Goal: Contribute content: Add original content to the website for others to see

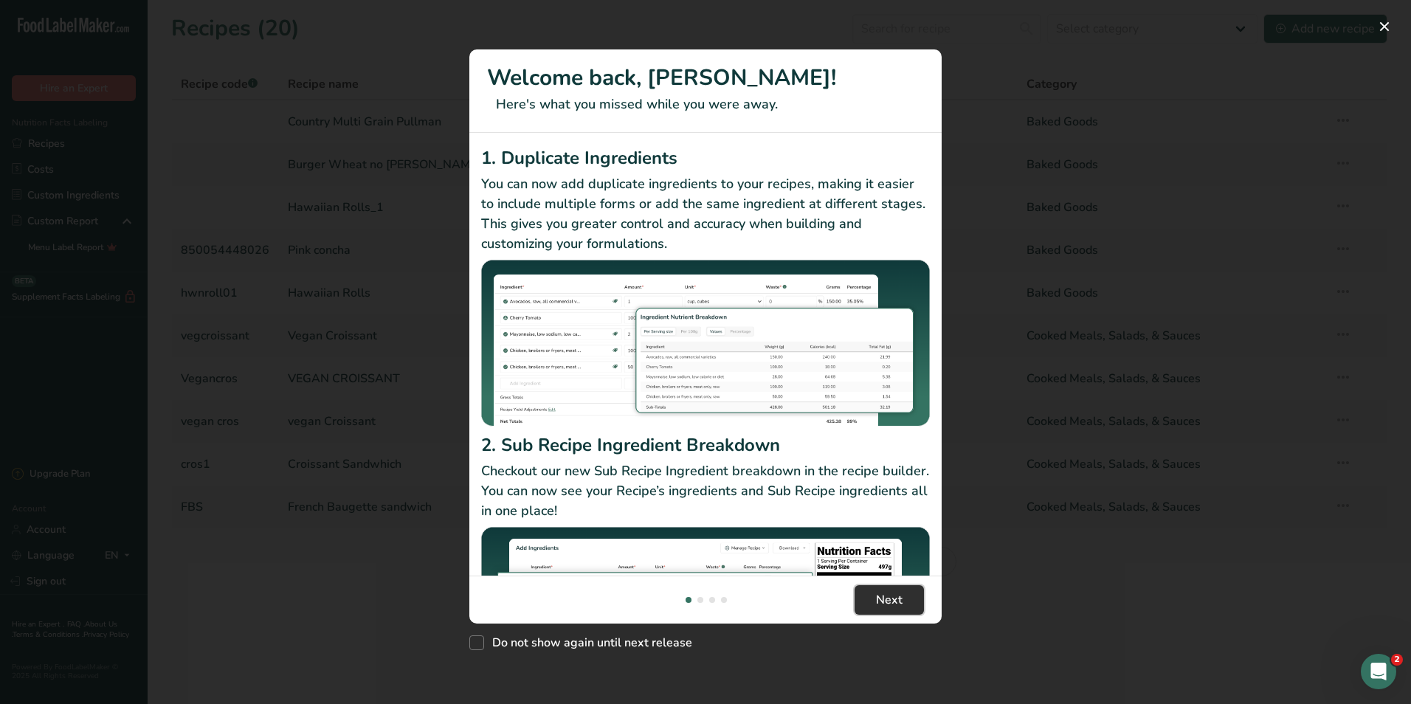
click at [889, 601] on span "Next" at bounding box center [889, 600] width 27 height 18
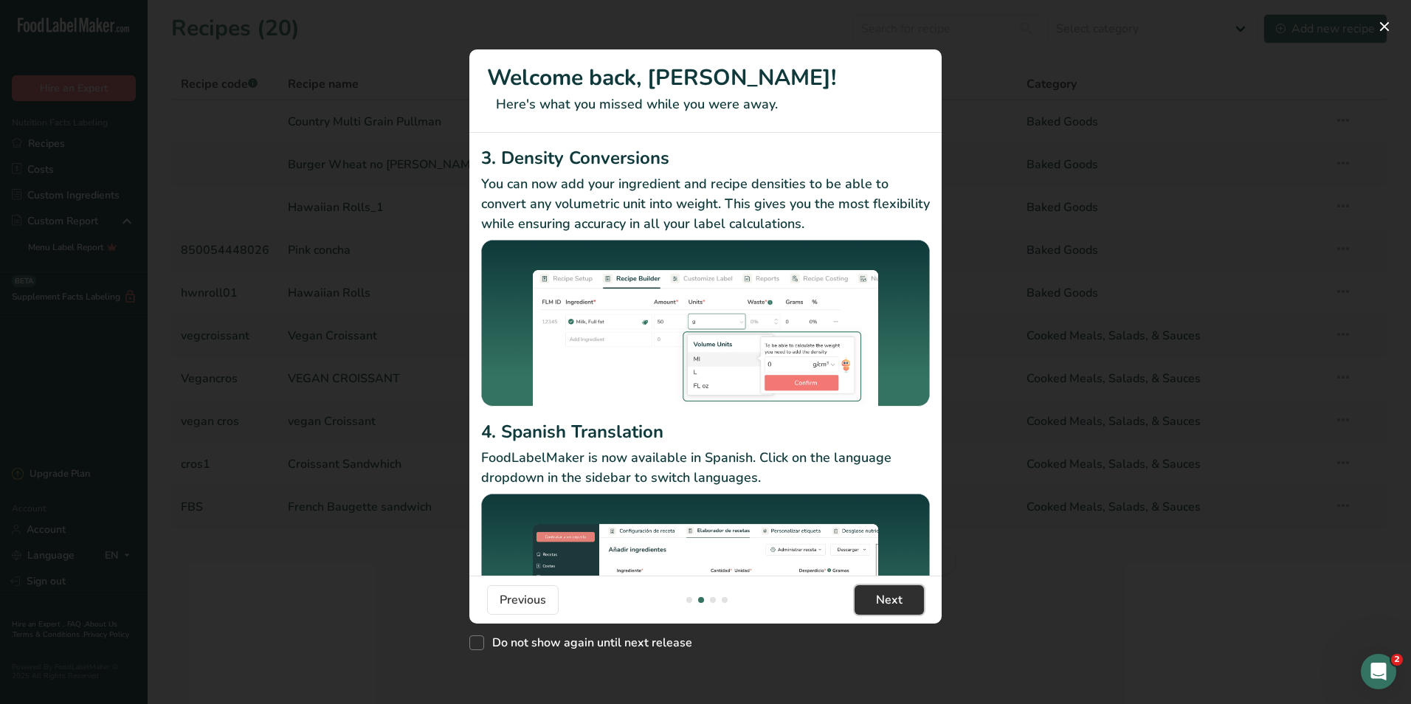
click at [889, 601] on span "Next" at bounding box center [889, 600] width 27 height 18
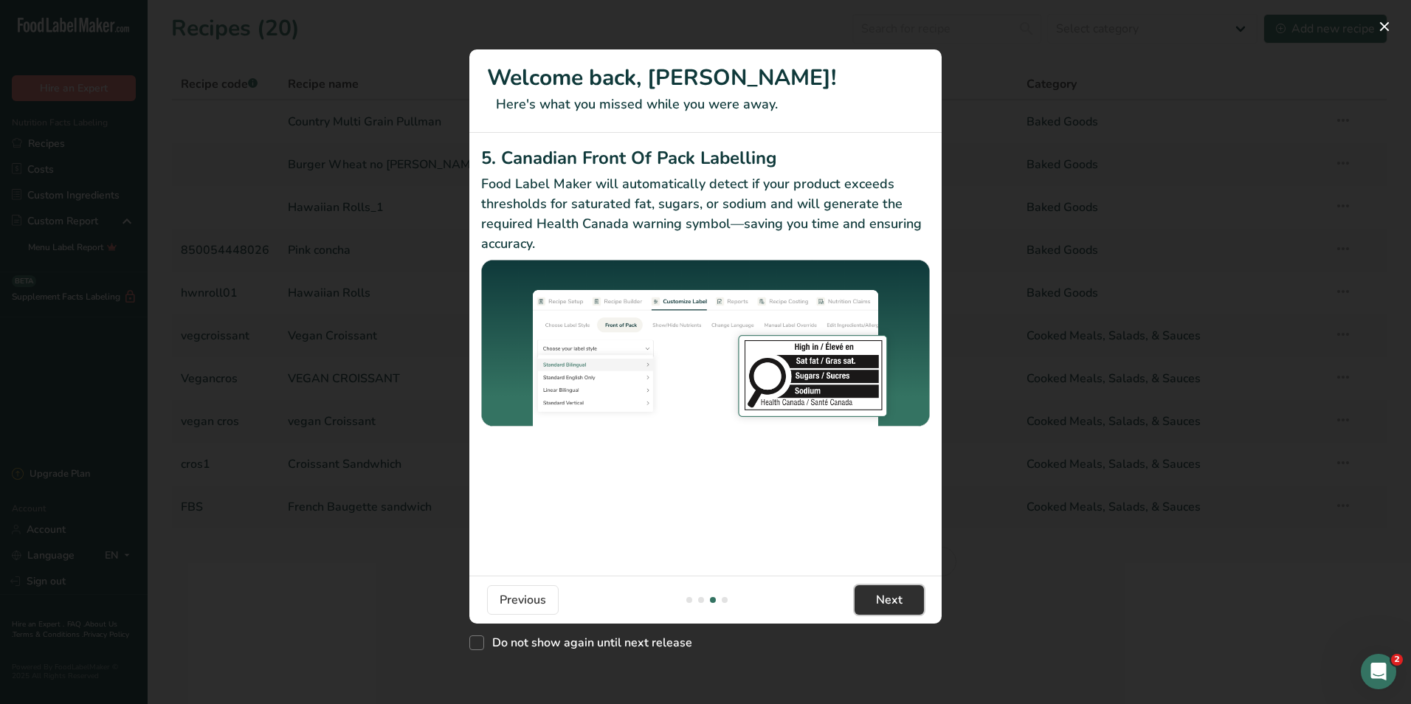
click at [889, 601] on span "Next" at bounding box center [889, 600] width 27 height 18
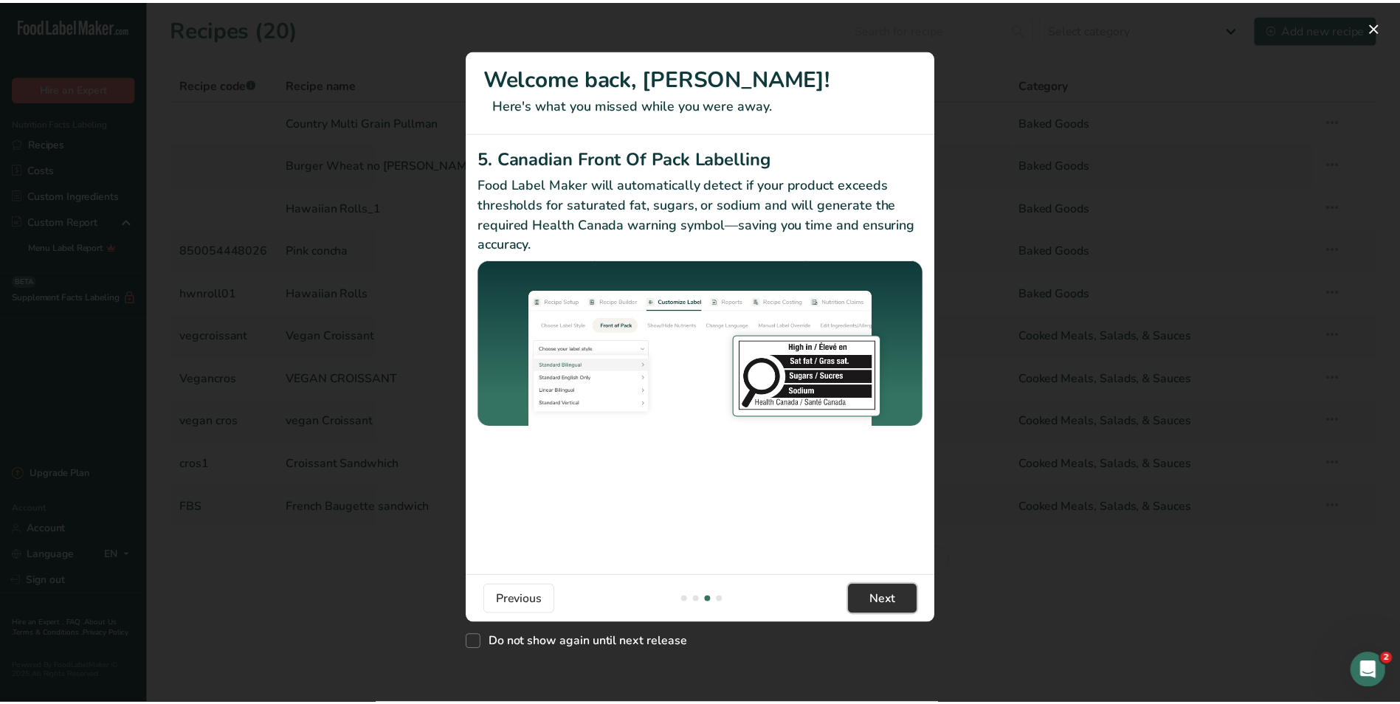
scroll to position [0, 1417]
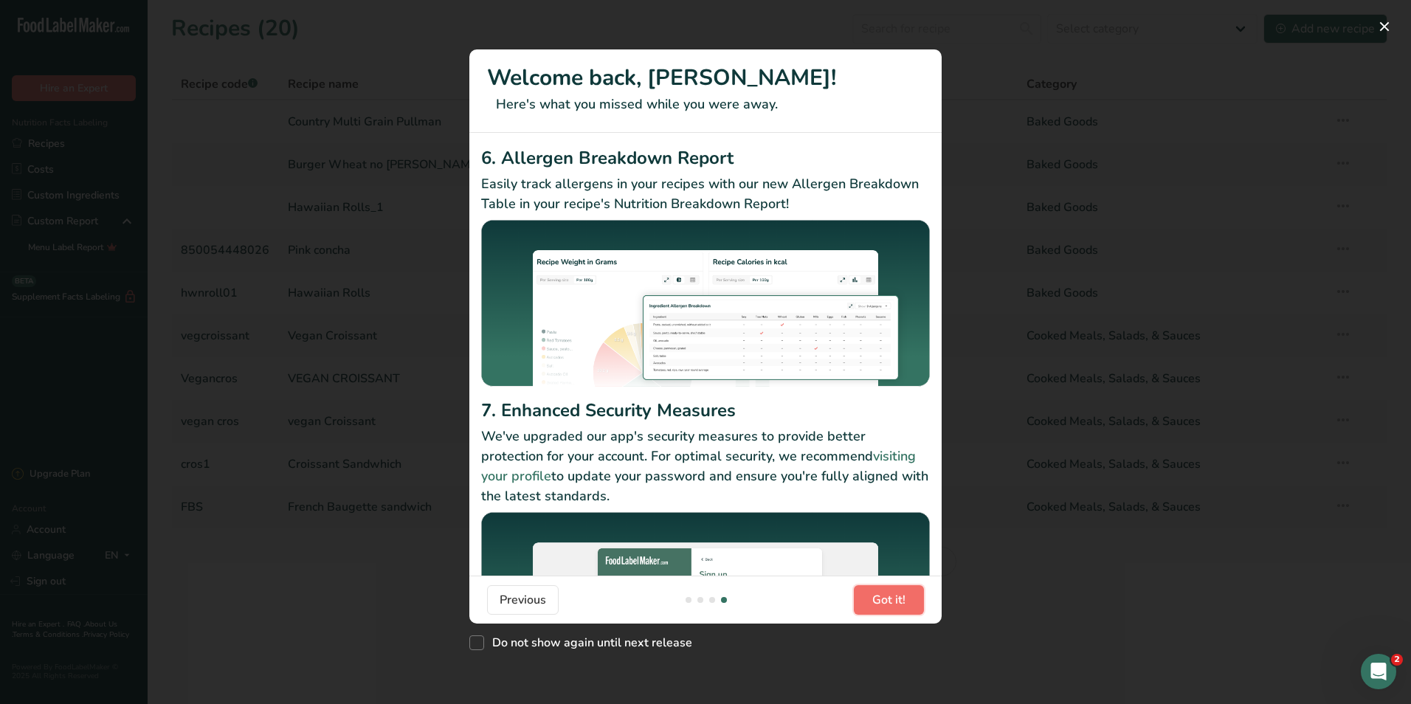
click at [889, 601] on span "Got it!" at bounding box center [888, 600] width 33 height 18
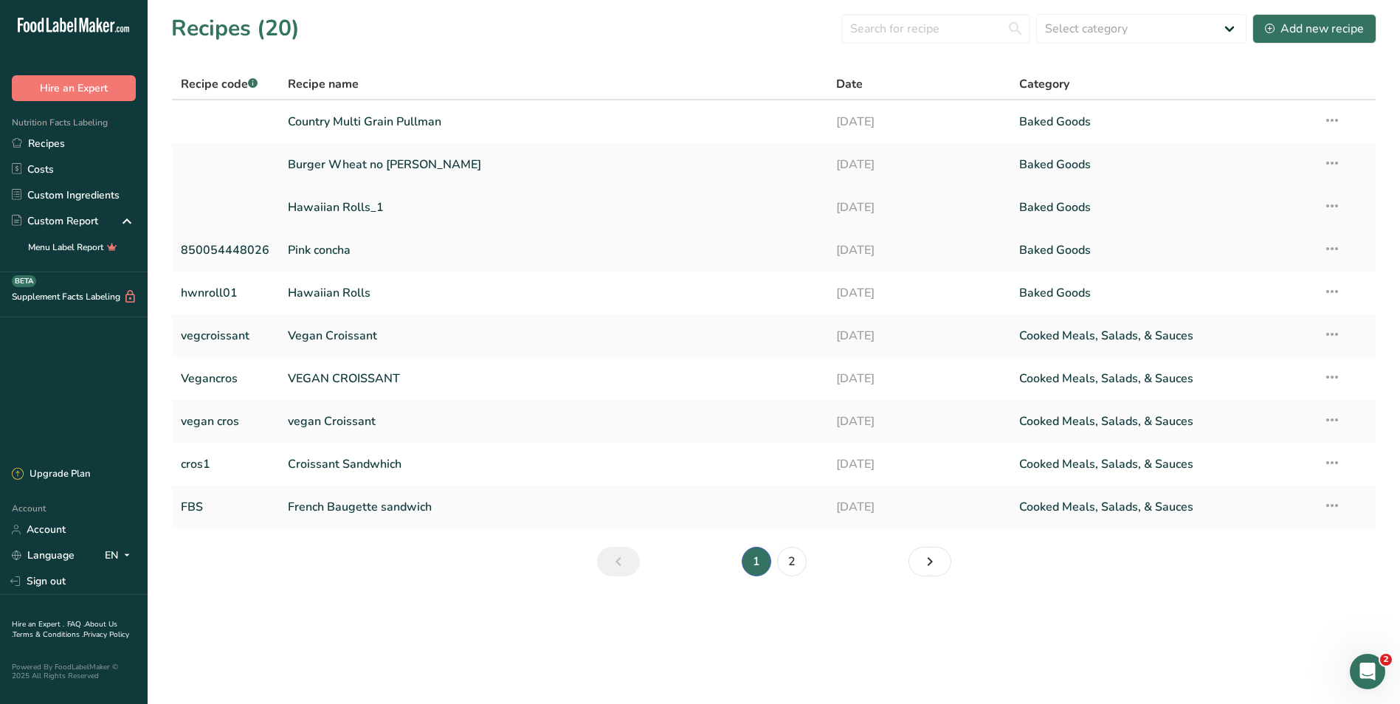
click at [313, 211] on link "Hawaiian Rolls_1" at bounding box center [553, 207] width 531 height 31
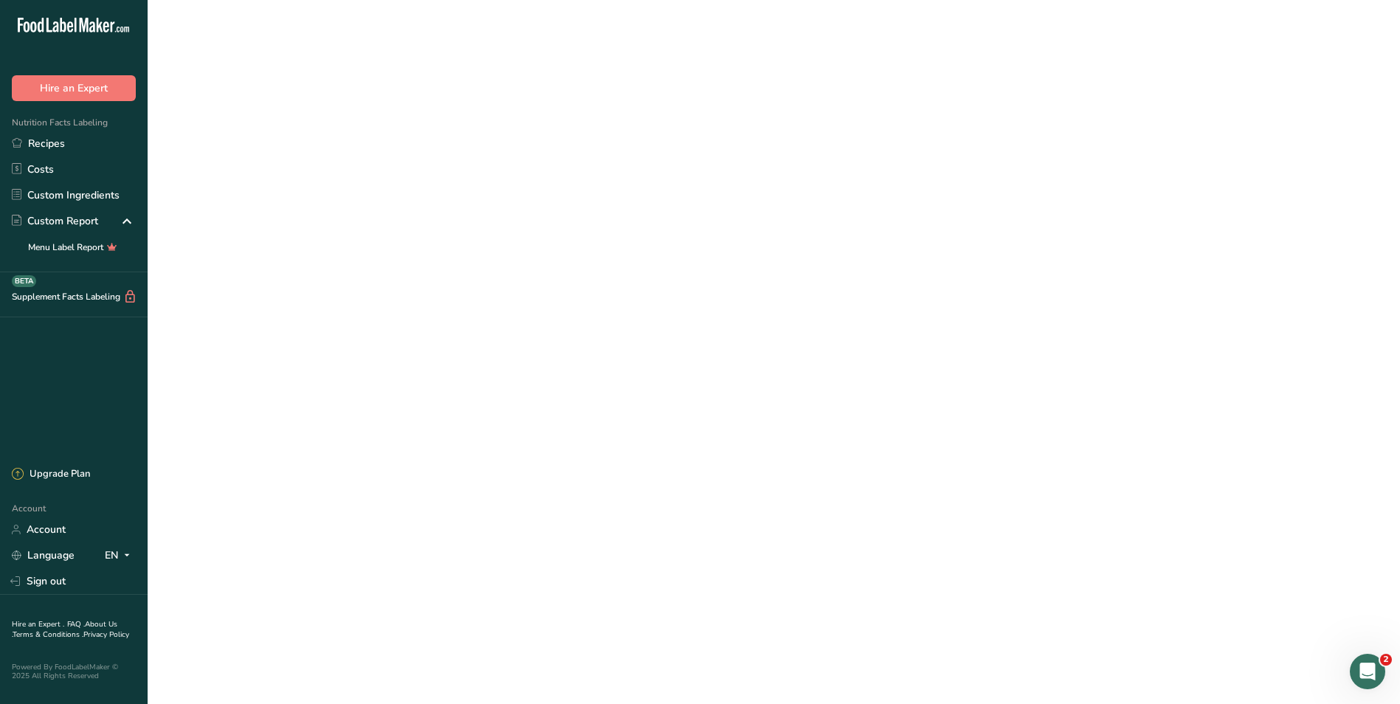
click at [313, 211] on link "Hawaiian Rolls_1" at bounding box center [553, 207] width 531 height 31
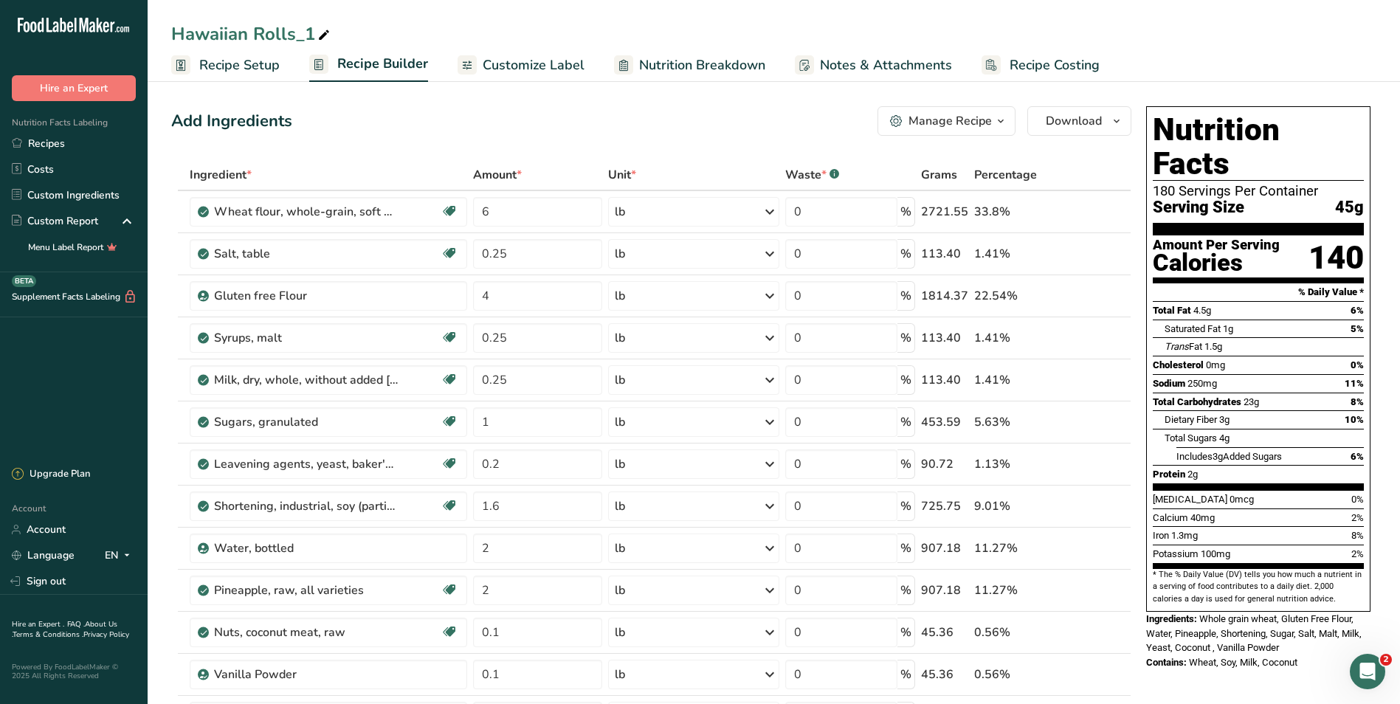
click at [232, 69] on span "Recipe Setup" at bounding box center [239, 65] width 80 height 20
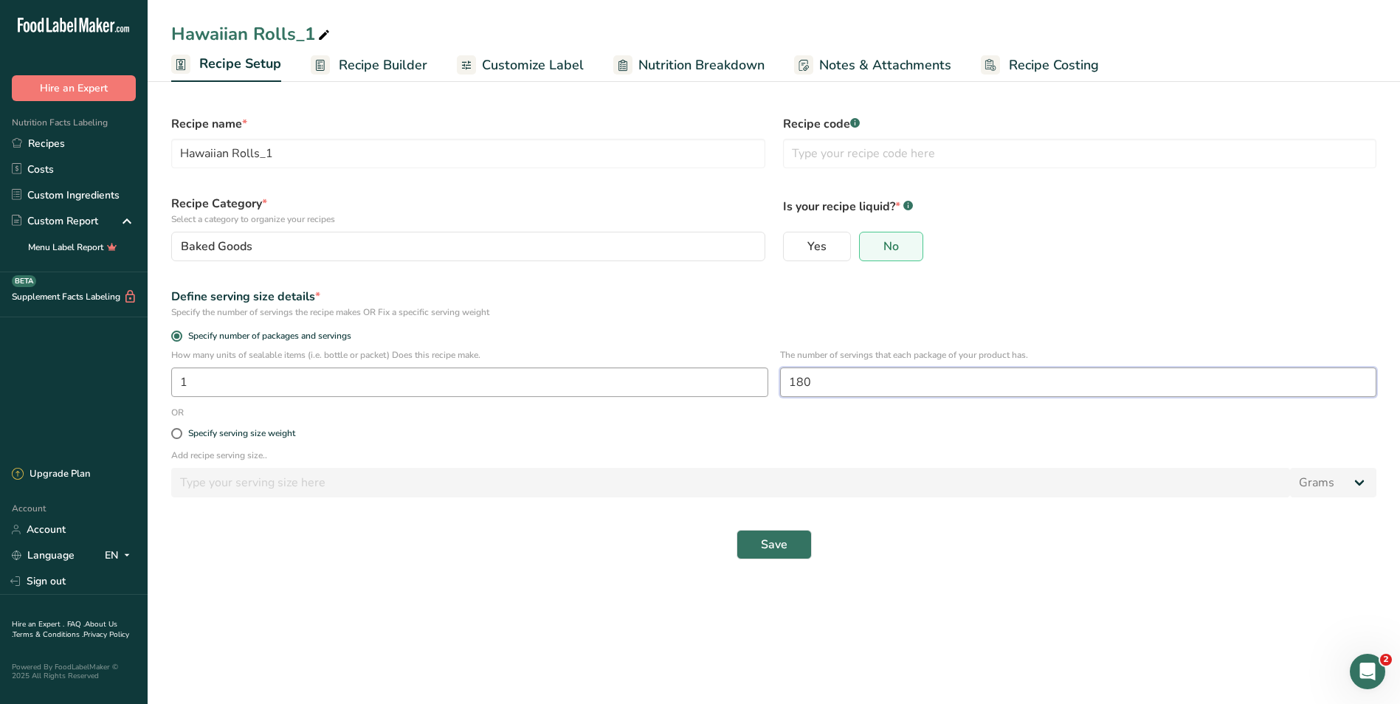
drag, startPoint x: 822, startPoint y: 380, endPoint x: 711, endPoint y: 387, distance: 111.6
click at [711, 387] on div "How many units of sealable items (i.e. bottle or packet) Does this recipe make.…" at bounding box center [773, 377] width 1223 height 58
type input "1"
click at [798, 547] on button "Save" at bounding box center [773, 545] width 75 height 30
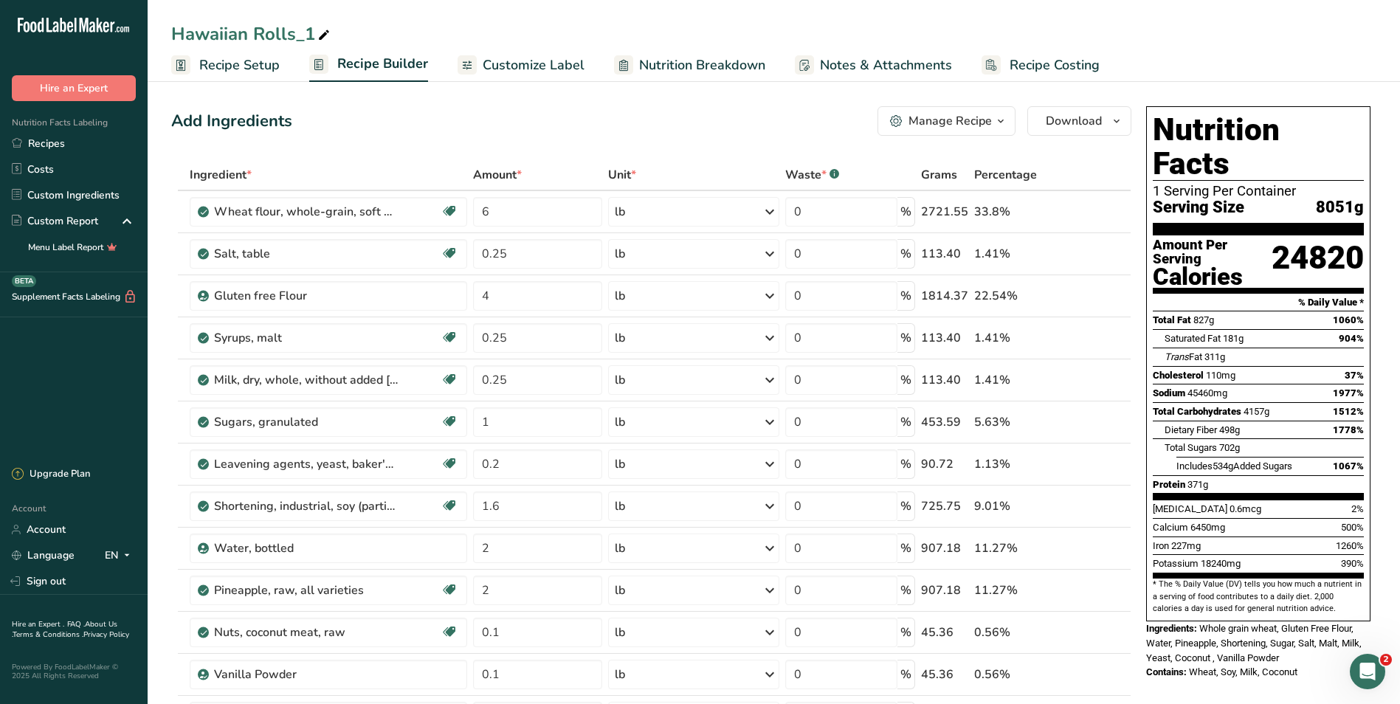
click at [262, 69] on span "Recipe Setup" at bounding box center [239, 65] width 80 height 20
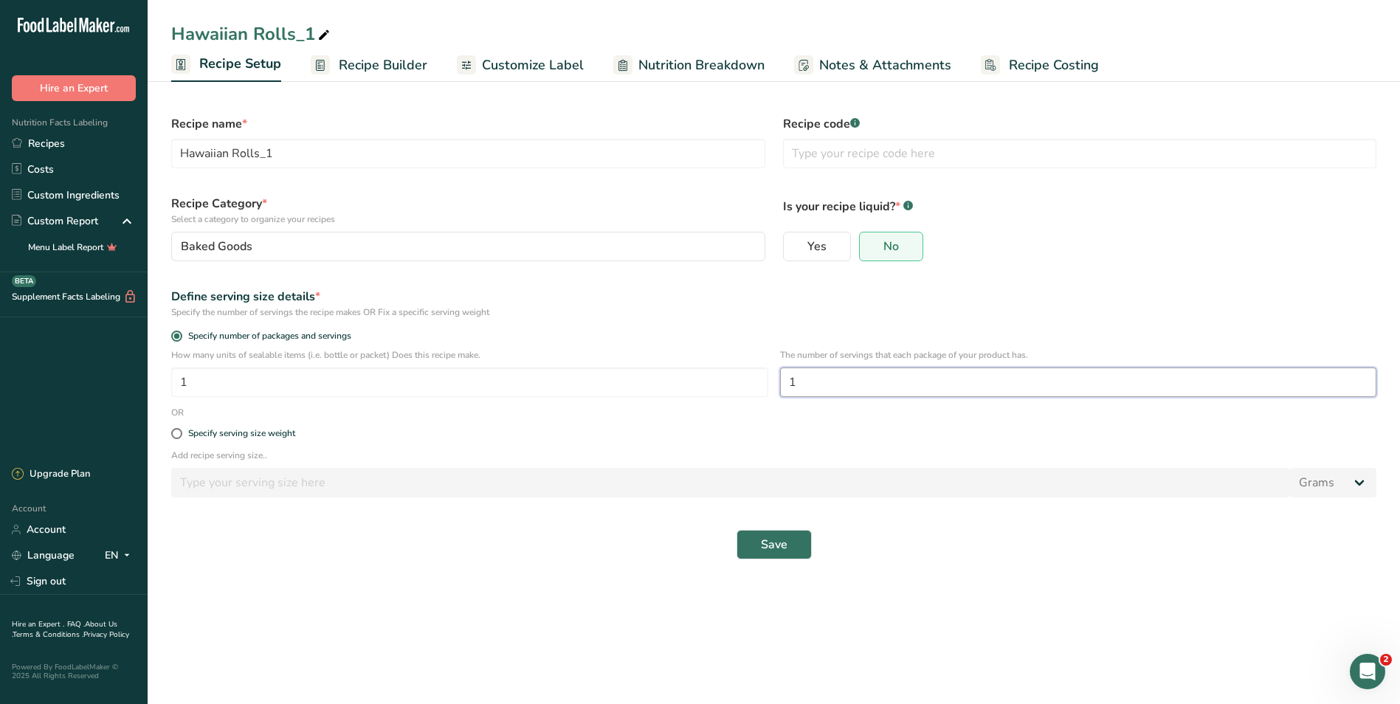
click at [777, 379] on div "How many units of sealable items (i.e. bottle or packet) Does this recipe make.…" at bounding box center [773, 377] width 1223 height 58
type input "180"
click at [736, 530] on button "Save" at bounding box center [773, 545] width 75 height 30
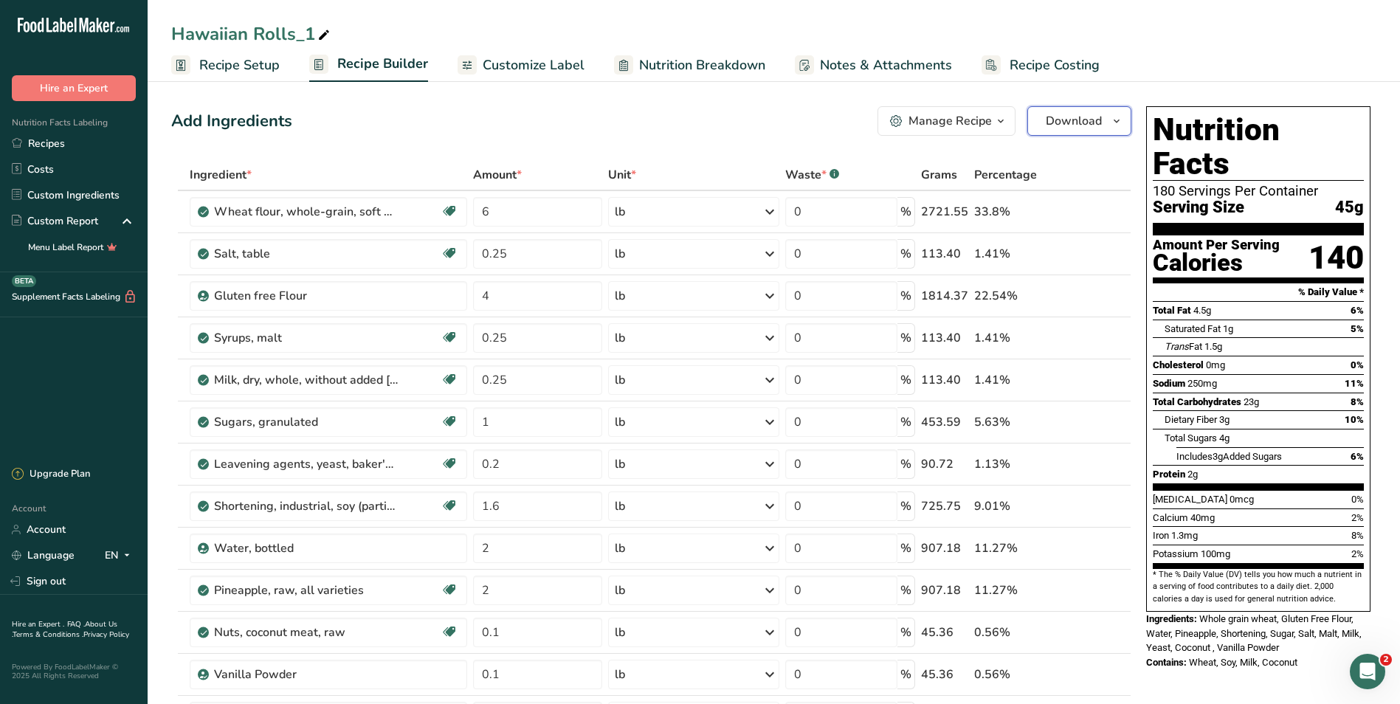
click at [1105, 124] on button "Download" at bounding box center [1079, 121] width 104 height 30
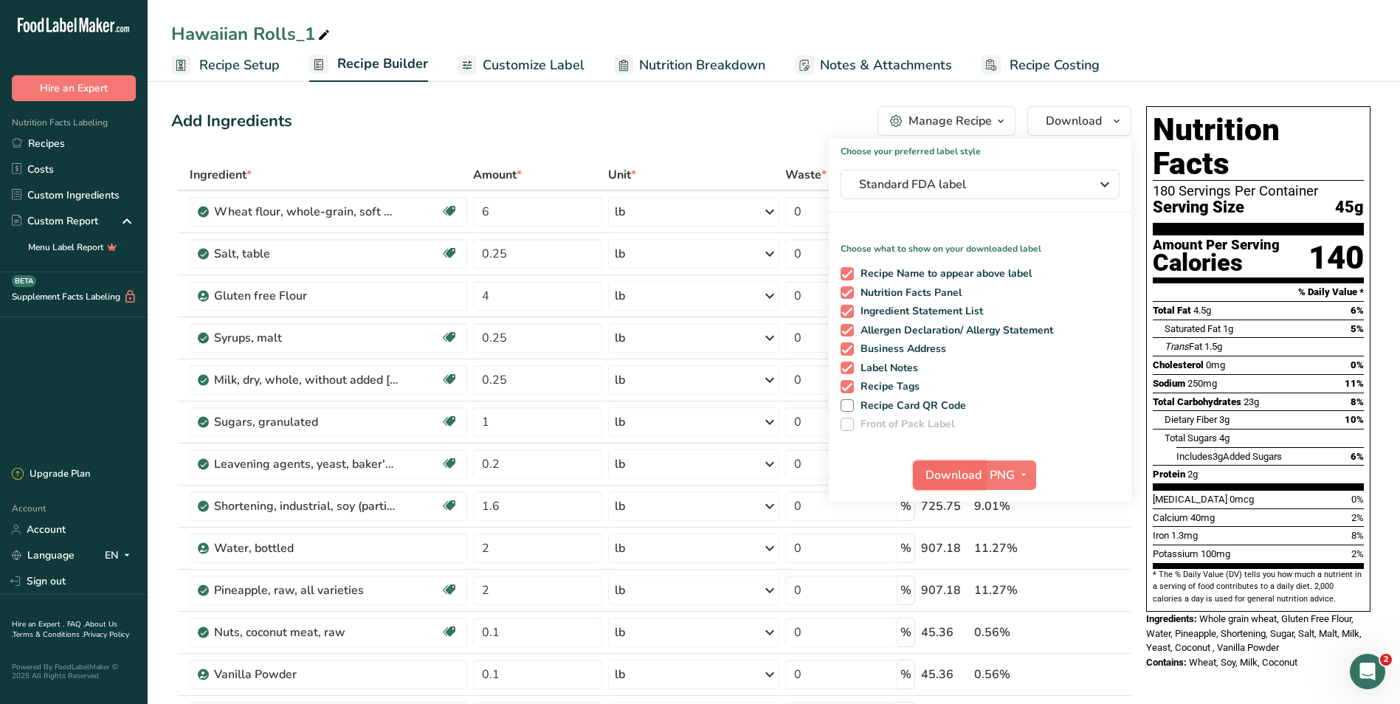
click at [953, 470] on span "Download" at bounding box center [953, 475] width 56 height 18
click at [722, 75] on link "Nutrition Breakdown" at bounding box center [689, 65] width 151 height 33
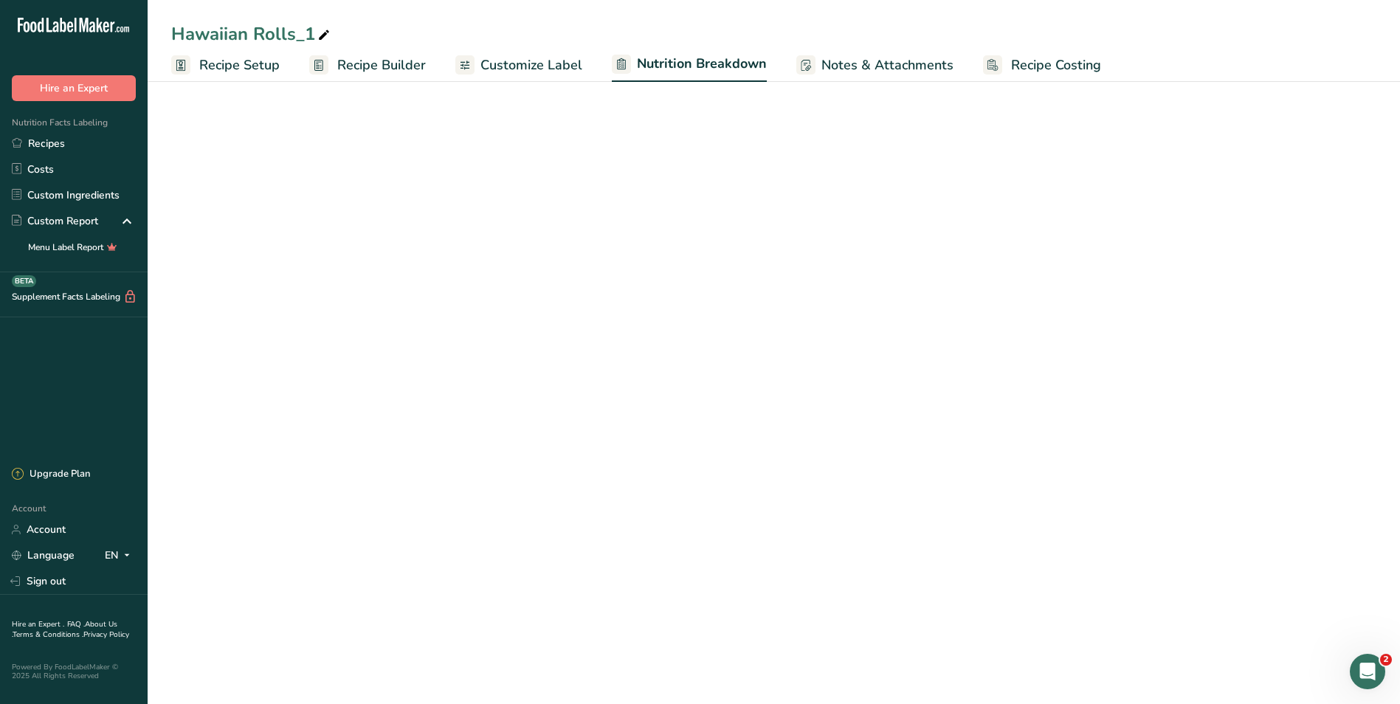
select select "Calories"
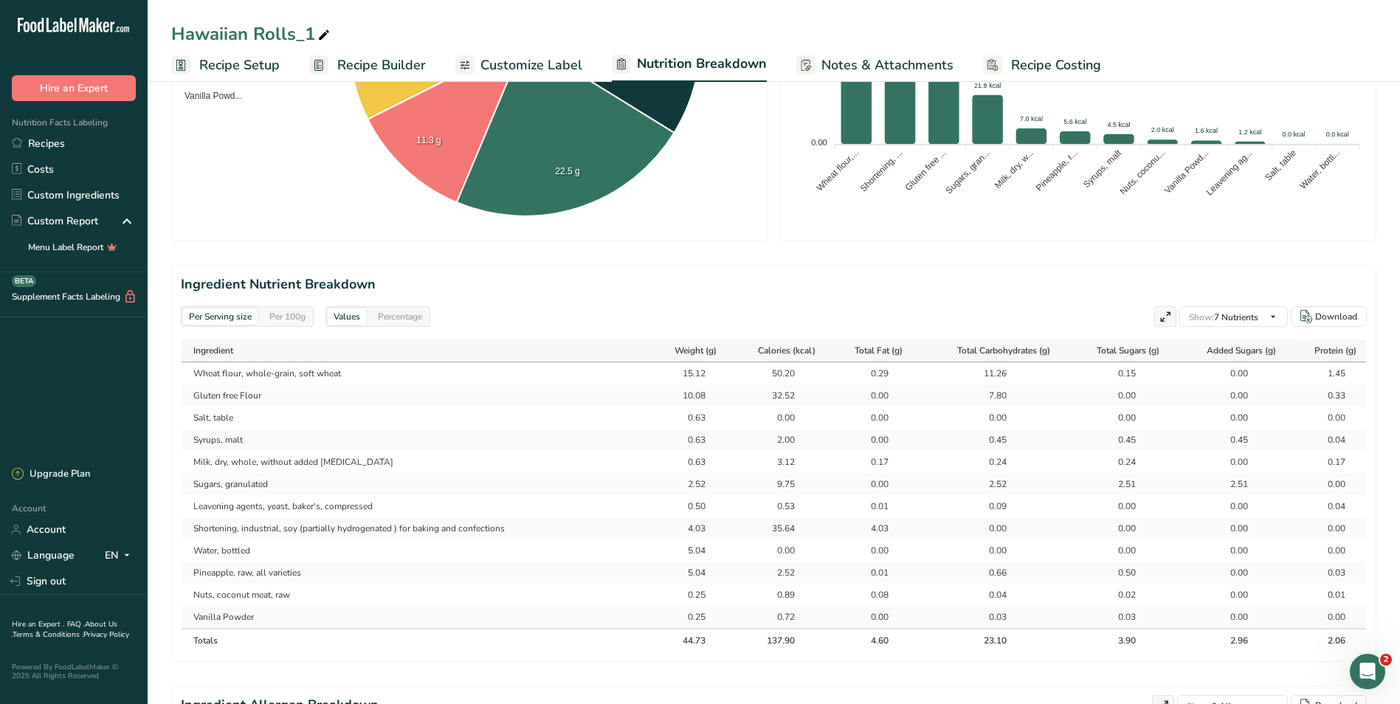
scroll to position [590, 0]
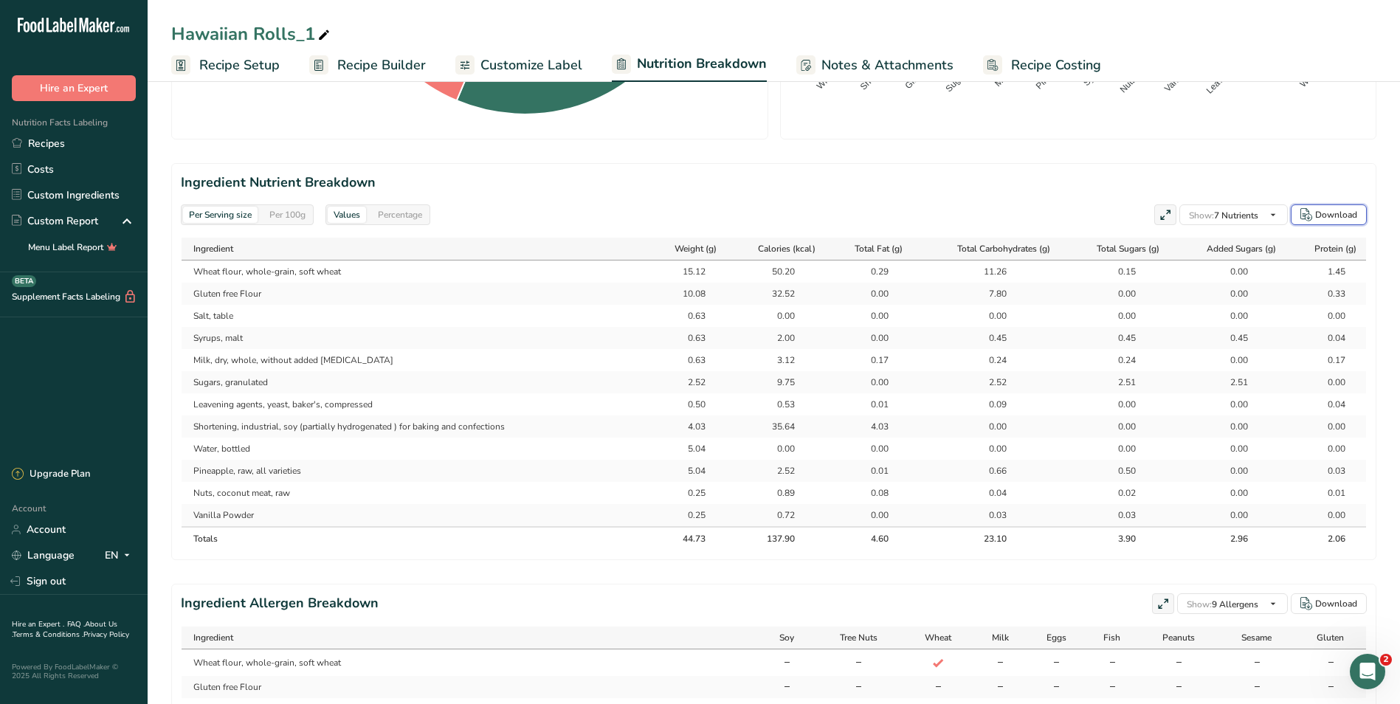
click at [1327, 210] on div "Download" at bounding box center [1336, 214] width 42 height 13
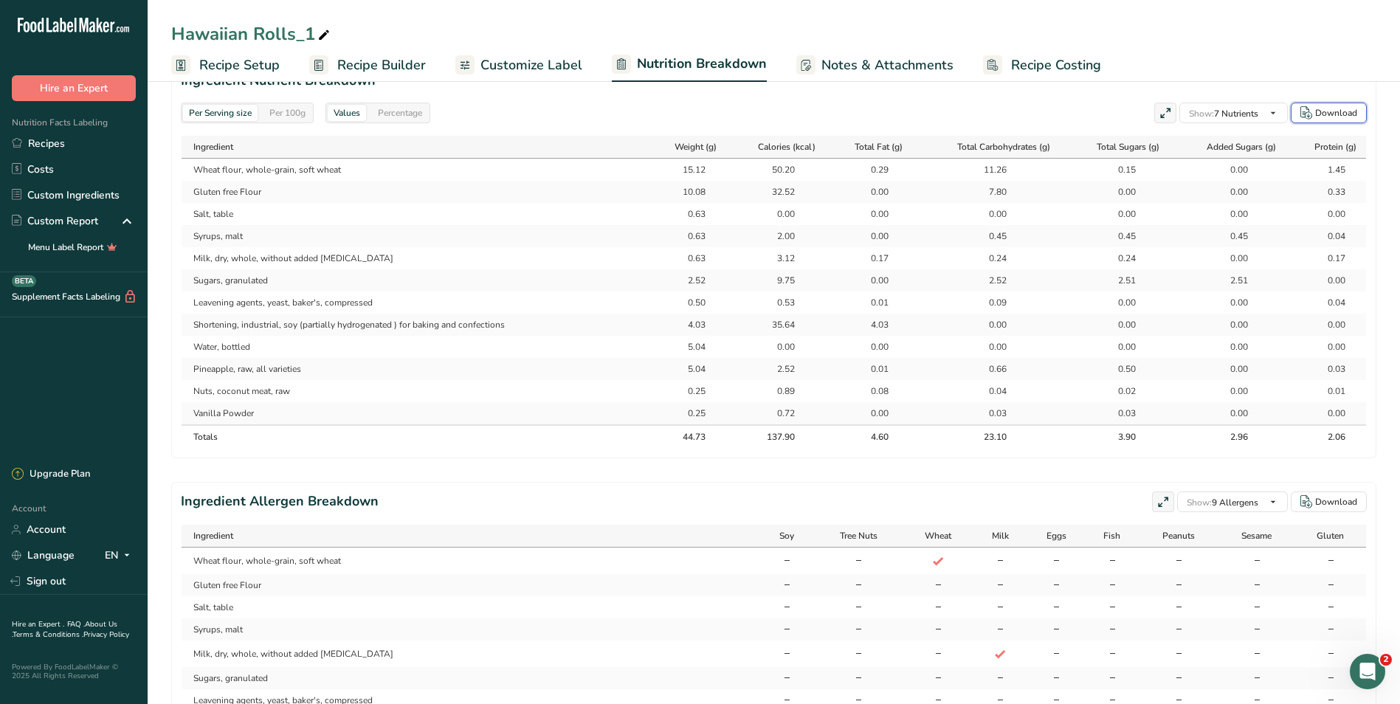
scroll to position [883, 0]
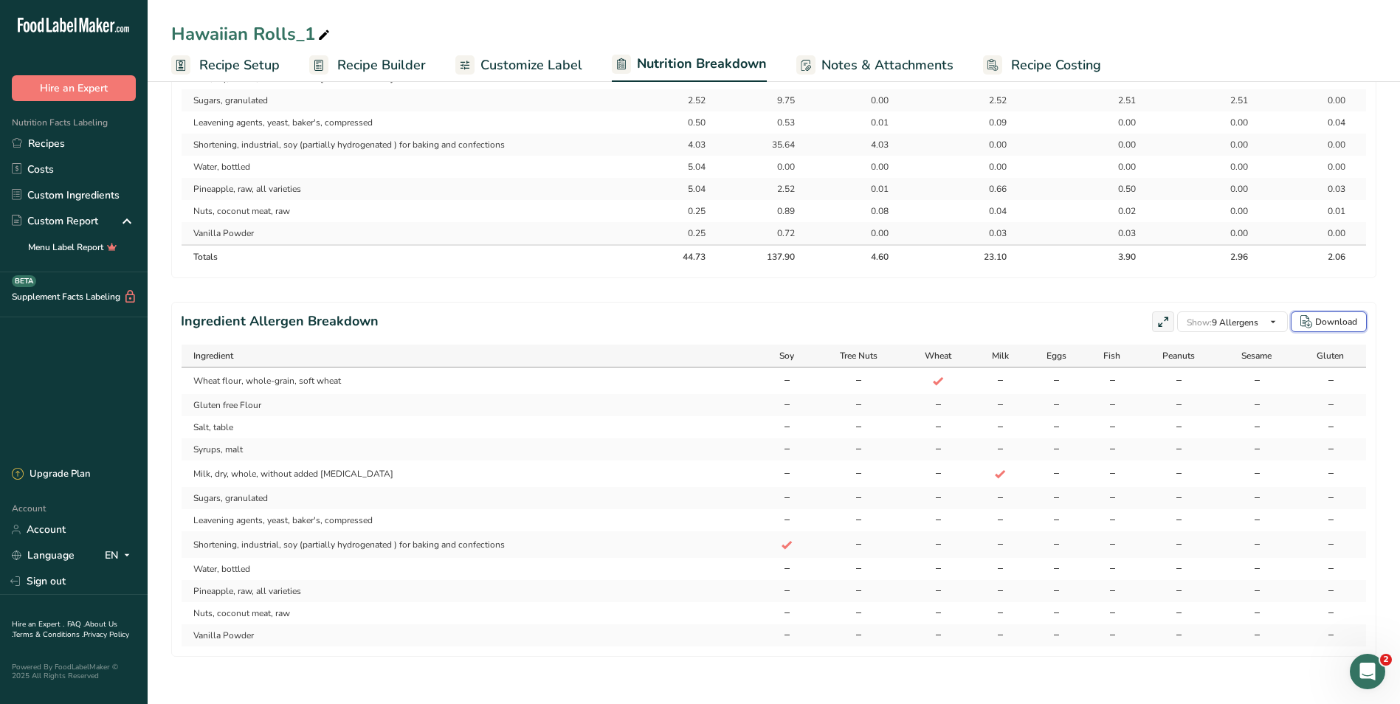
click at [1327, 317] on div "Download" at bounding box center [1336, 321] width 42 height 13
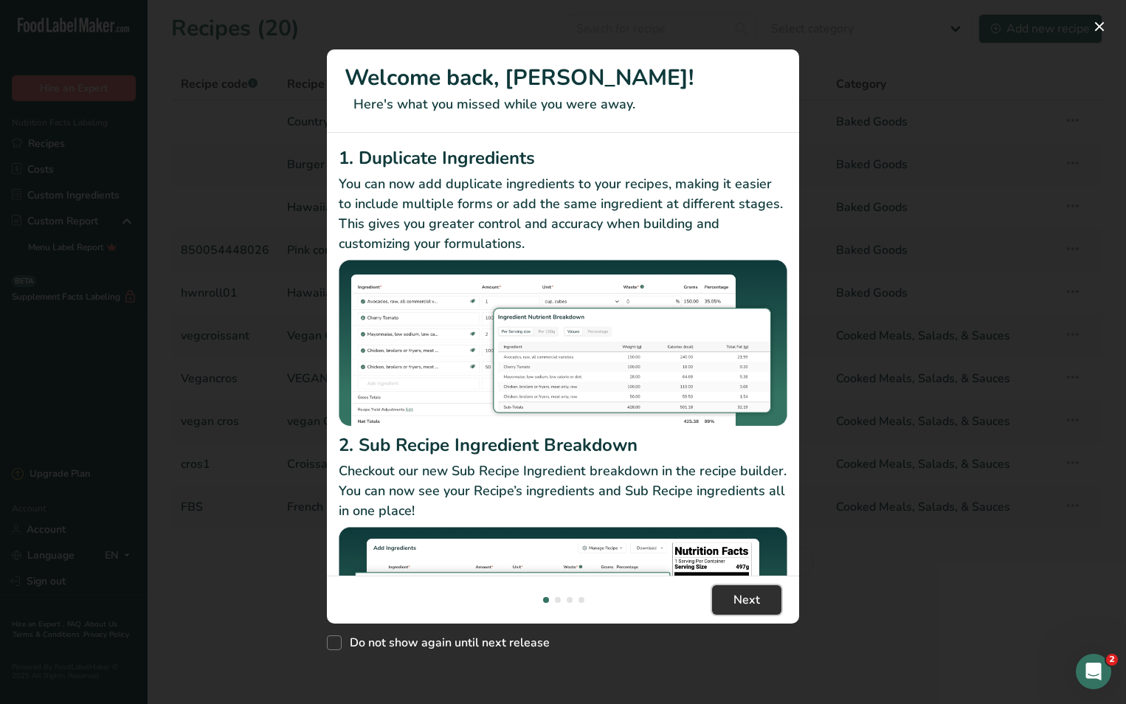
click at [760, 600] on button "Next" at bounding box center [746, 600] width 69 height 30
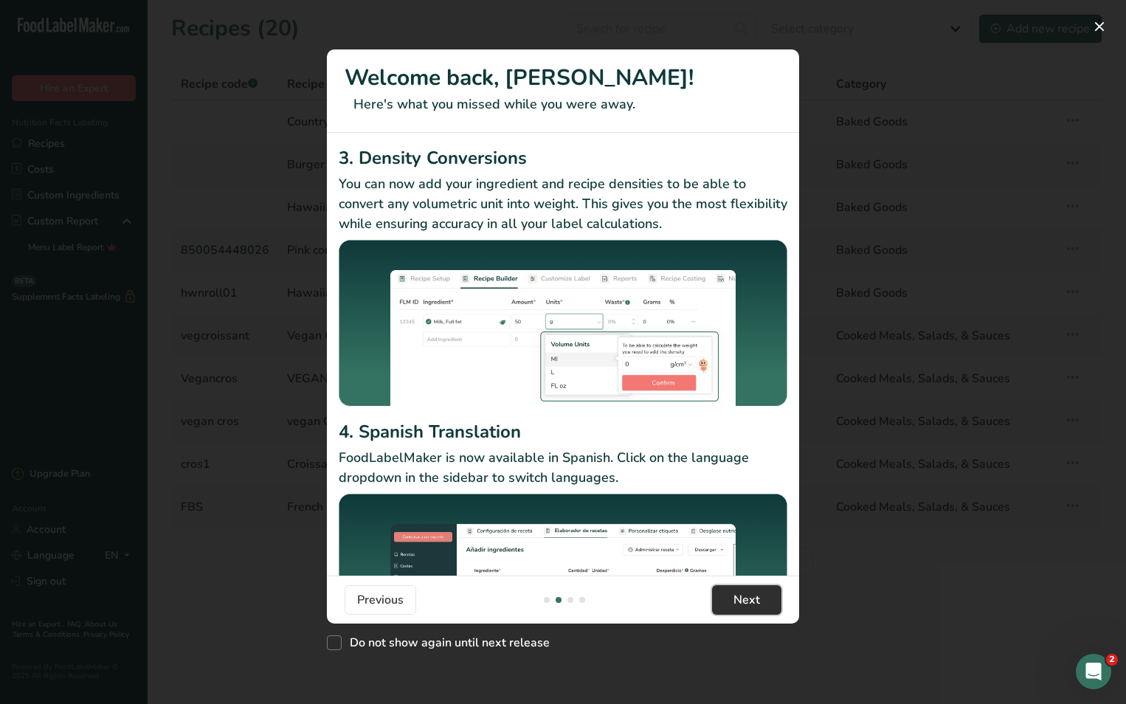
click at [760, 600] on button "Next" at bounding box center [746, 600] width 69 height 30
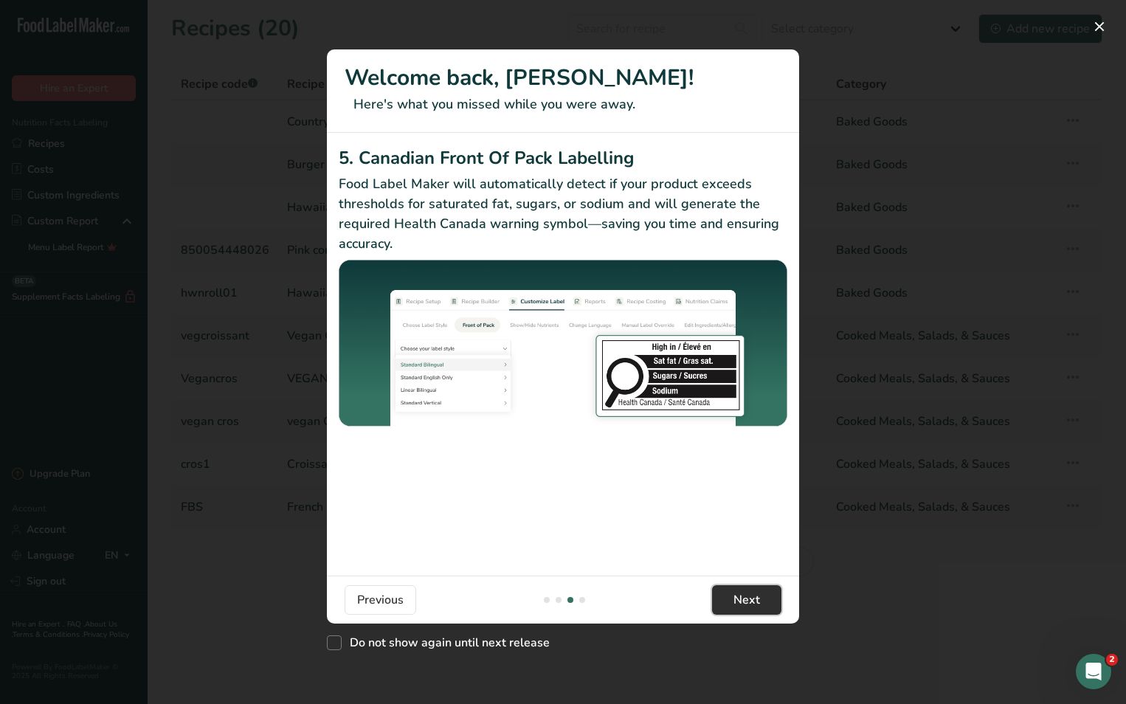
click at [760, 599] on button "Next" at bounding box center [746, 600] width 69 height 30
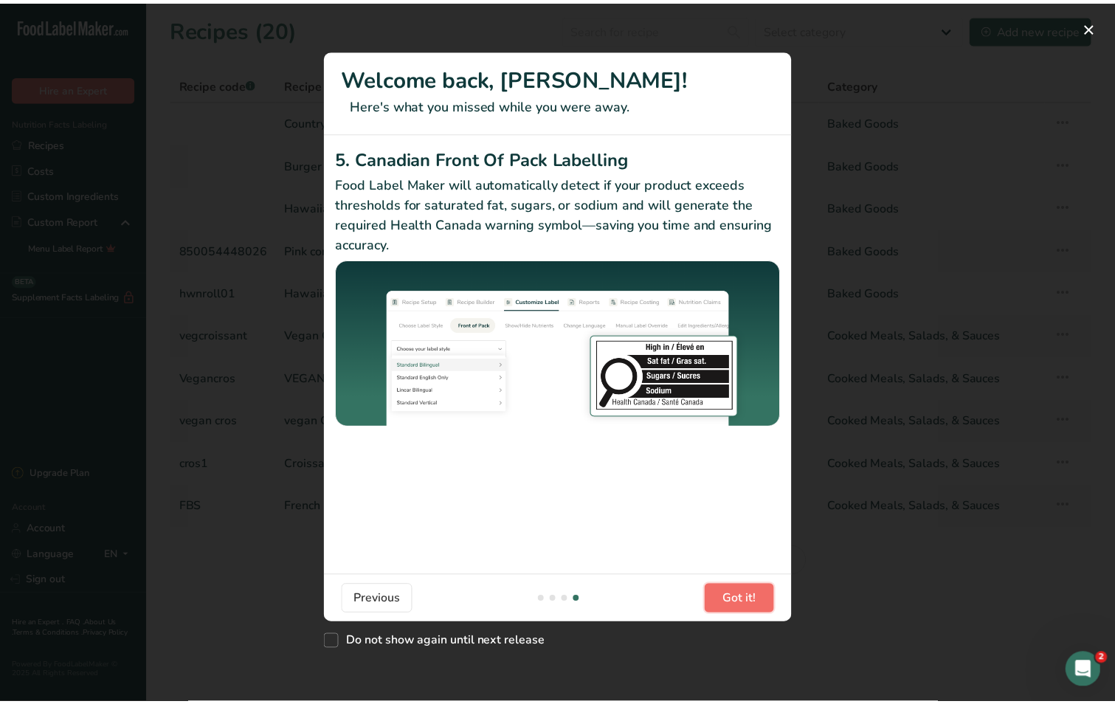
scroll to position [0, 1417]
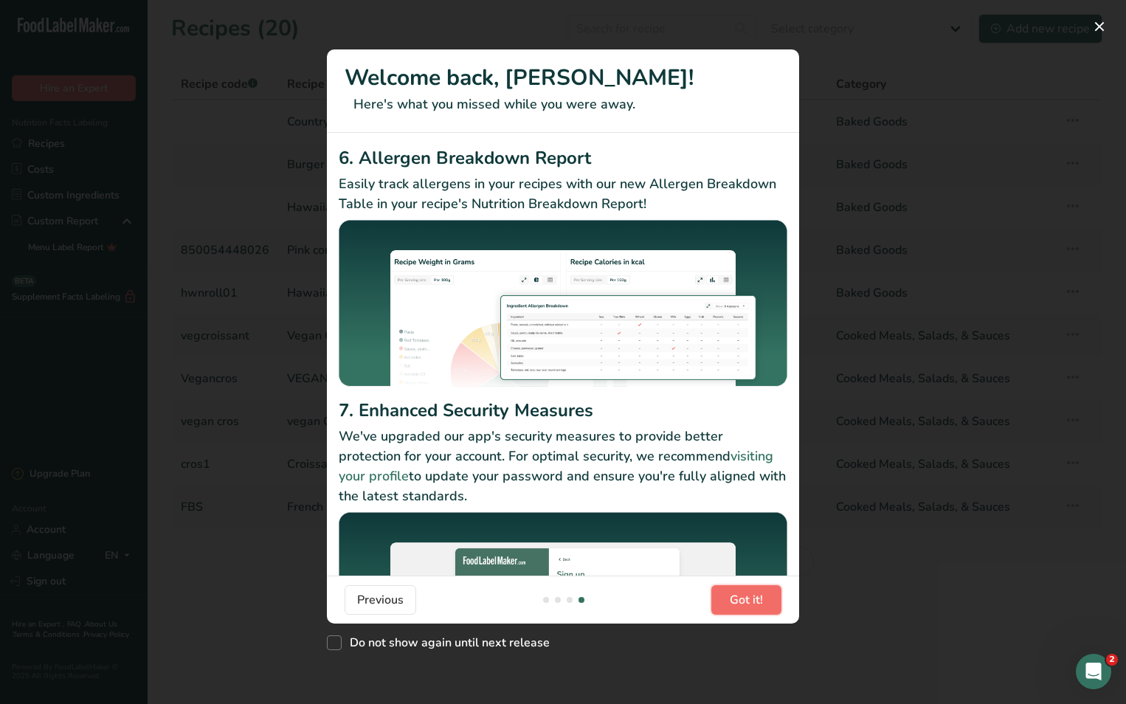
click at [760, 599] on span "Got it!" at bounding box center [746, 600] width 33 height 18
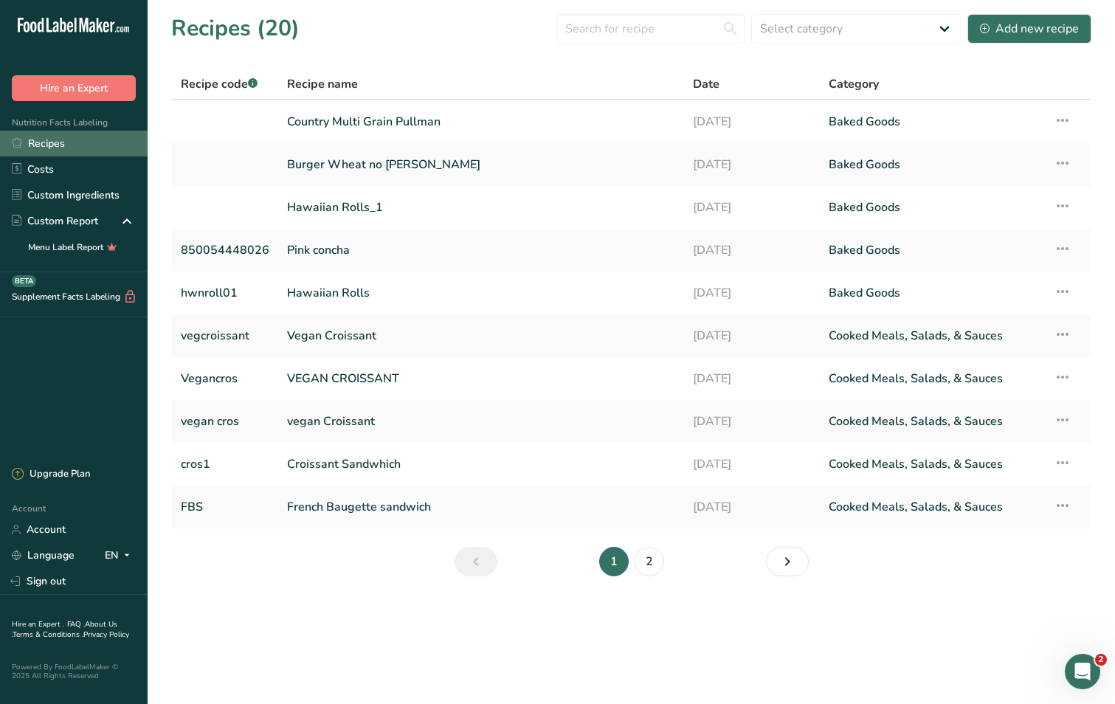
click at [56, 139] on link "Recipes" at bounding box center [74, 144] width 148 height 26
click at [1041, 26] on div "Add new recipe" at bounding box center [1029, 29] width 99 height 18
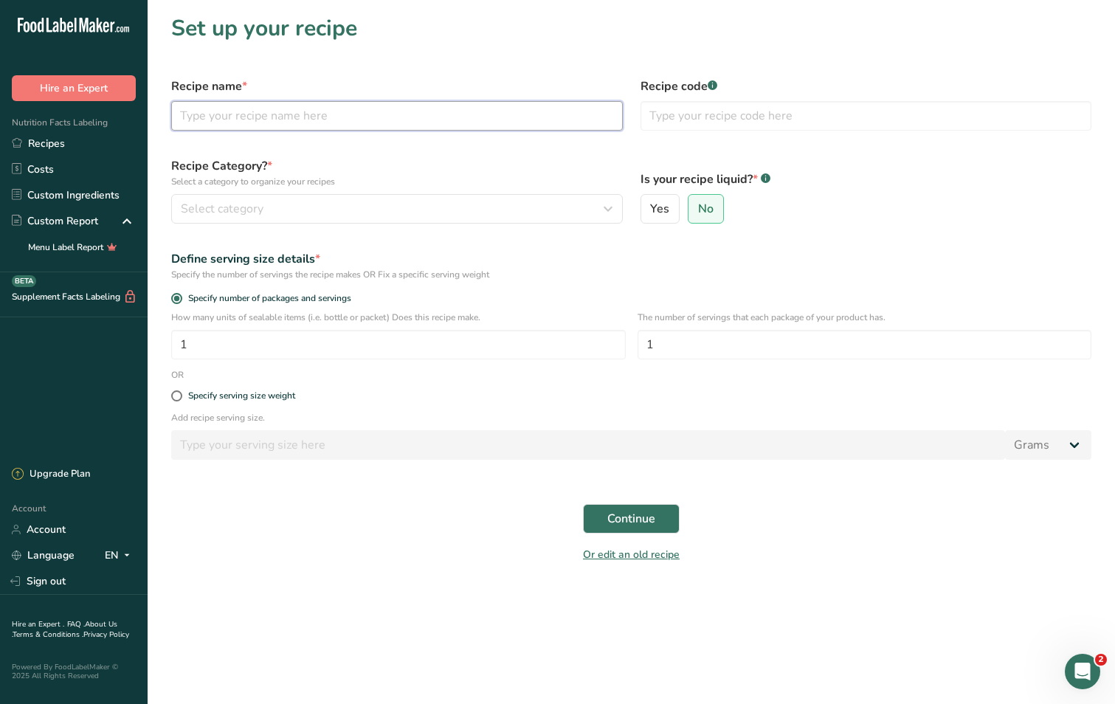
click at [336, 120] on input "text" at bounding box center [397, 116] width 452 height 30
type input "Elote corn muffin"
click at [635, 517] on span "Continue" at bounding box center [631, 519] width 48 height 18
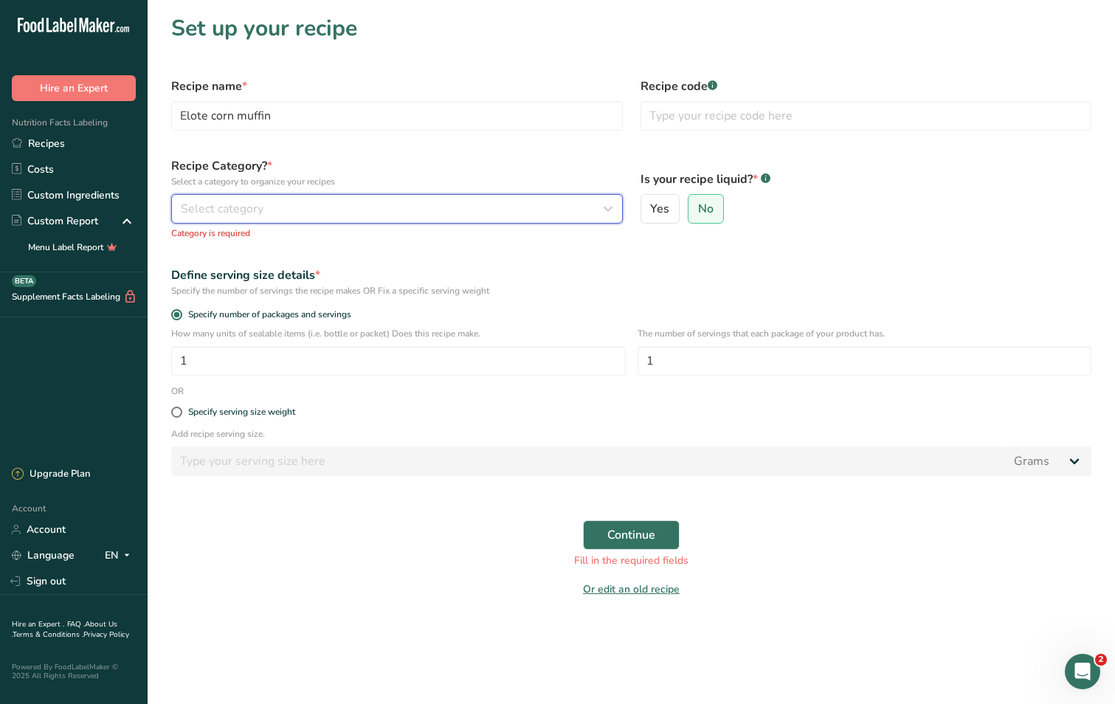
click at [317, 214] on div "Select category" at bounding box center [393, 209] width 424 height 18
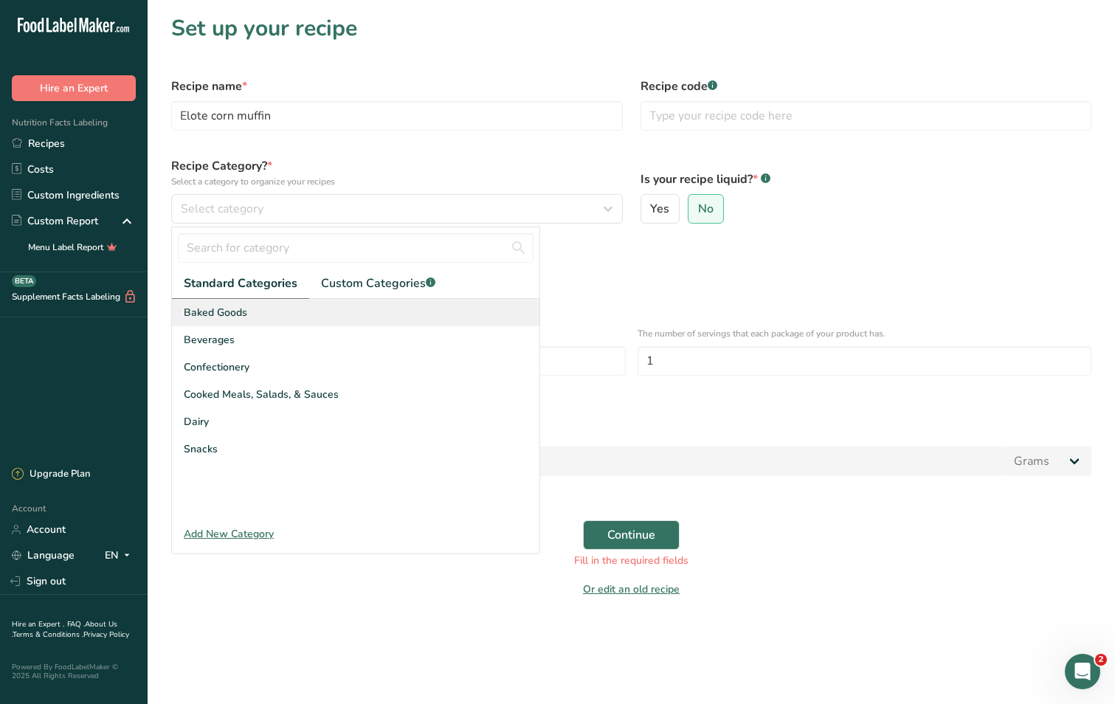
click at [260, 309] on div "Baked Goods" at bounding box center [355, 312] width 367 height 27
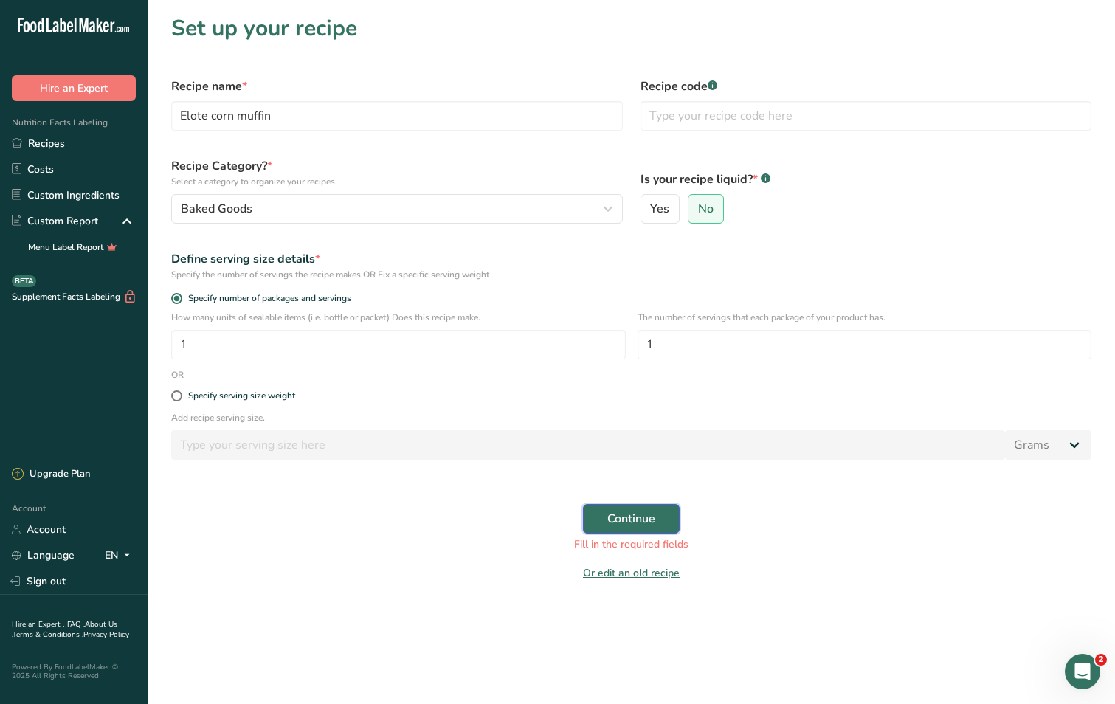
click at [639, 519] on span "Continue" at bounding box center [631, 519] width 48 height 18
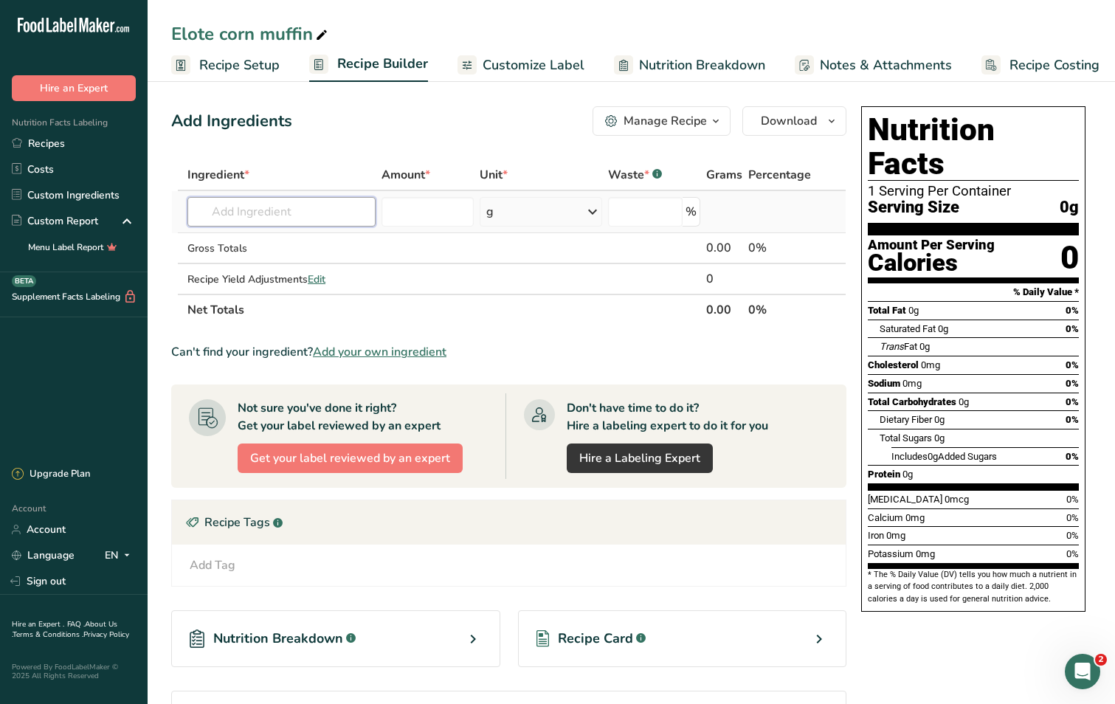
click at [216, 211] on input "text" at bounding box center [281, 212] width 188 height 30
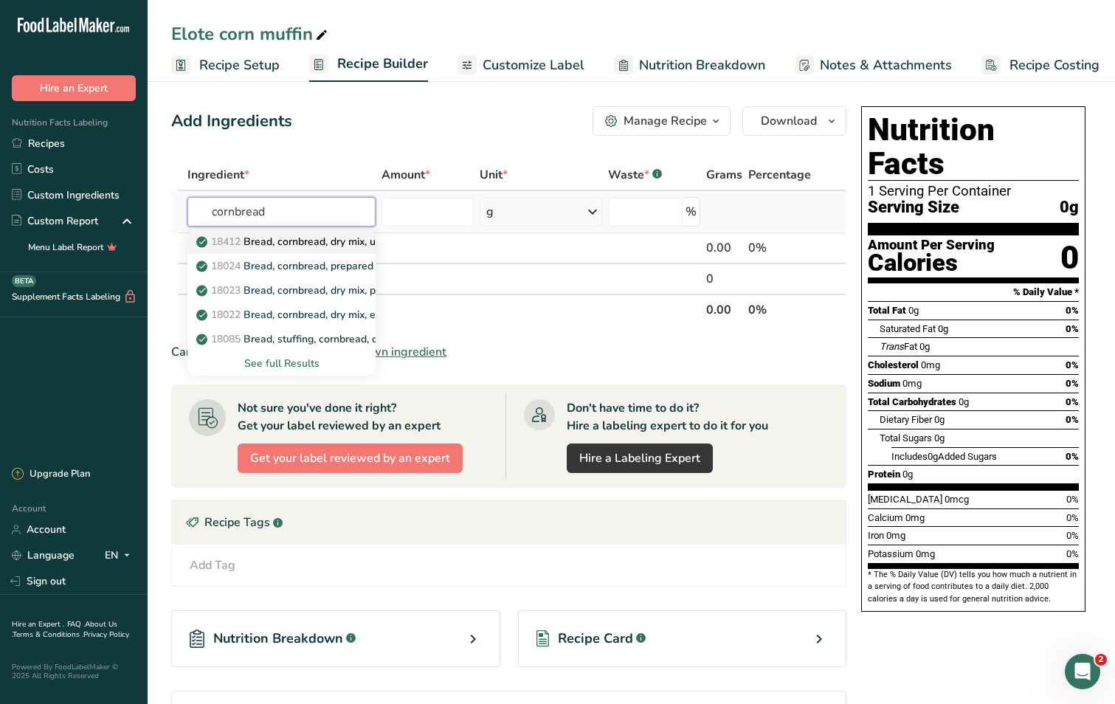
type input "cornbread"
click at [269, 235] on p "18412 Bread, cornbread, dry mix, unenriched (includes corn muffin mix)" at bounding box center [373, 241] width 348 height 15
type input "Bread, cornbread, dry mix, unenriched (includes corn muffin mix)"
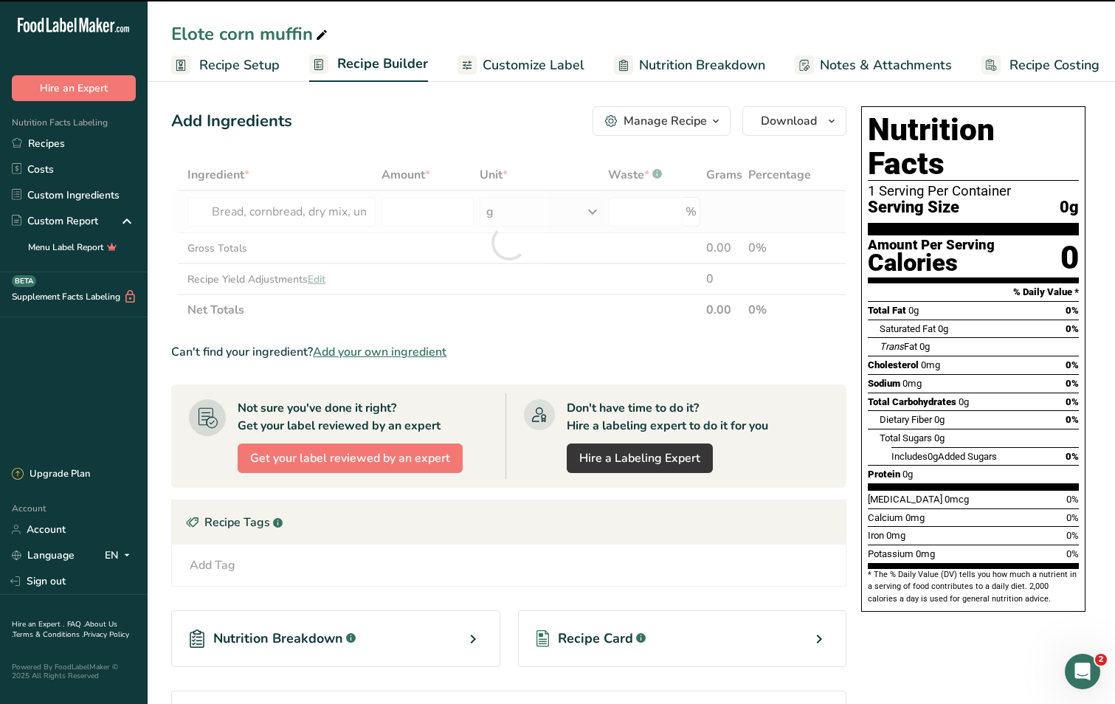
type input "0"
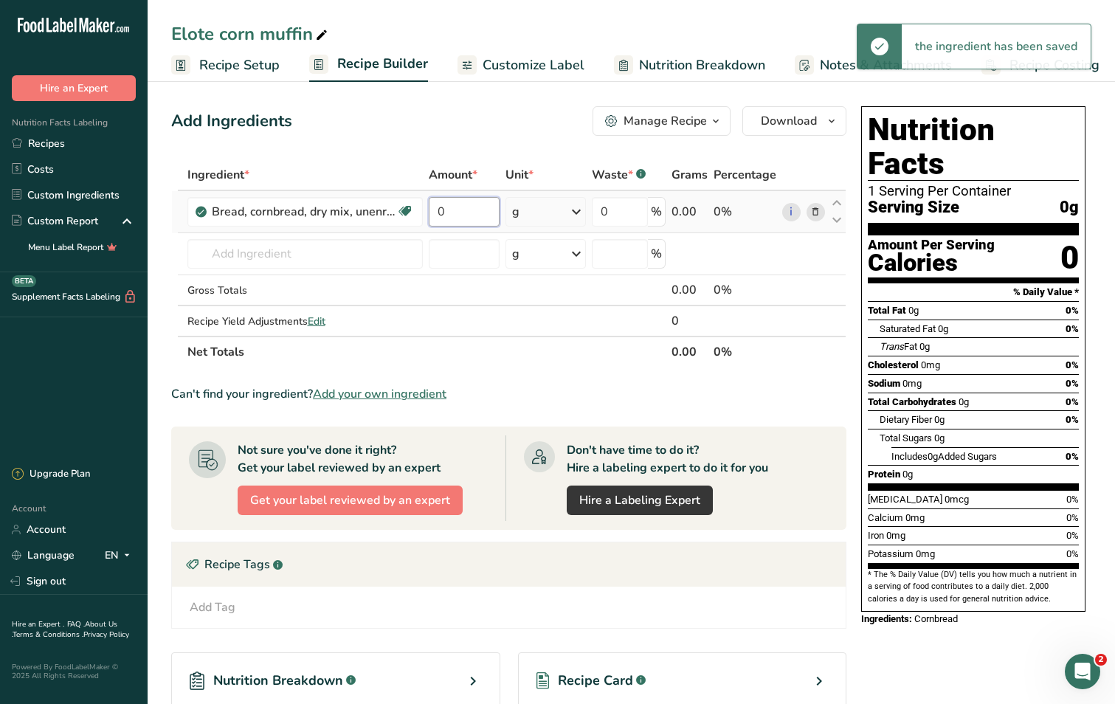
click at [448, 210] on input "0" at bounding box center [465, 212] width 72 height 30
type input "15"
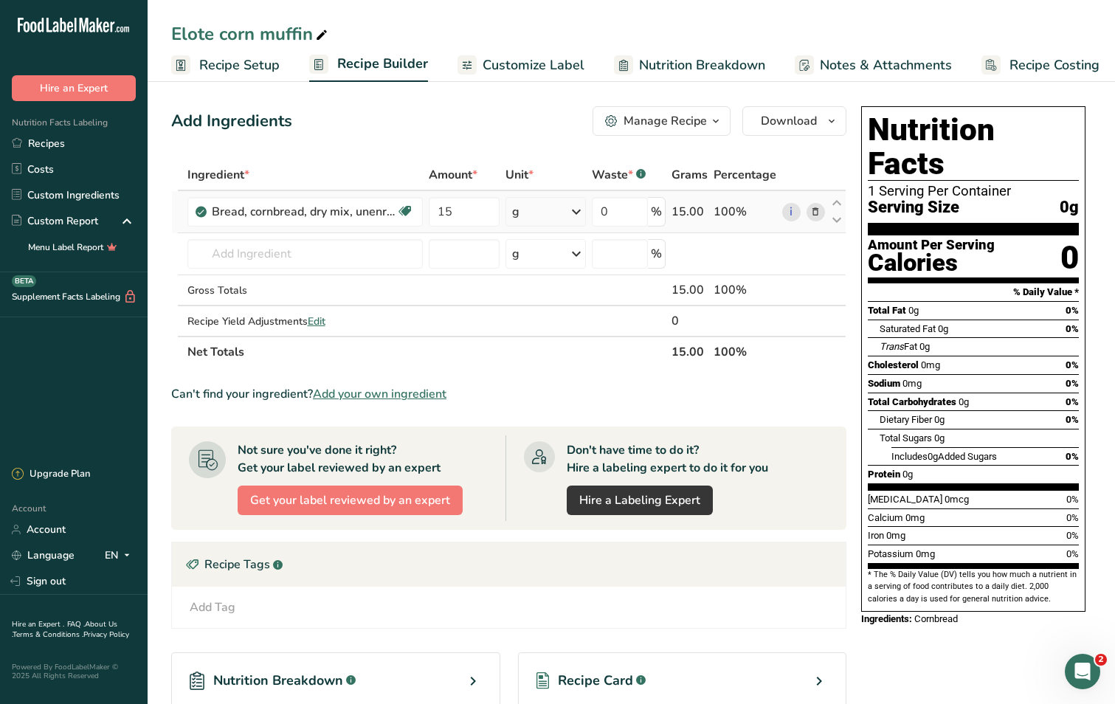
click at [553, 214] on div "Ingredient * Amount * Unit * Waste * .a-a{fill:#347362;}.b-a{fill:#fff;} Grams …" at bounding box center [508, 263] width 675 height 208
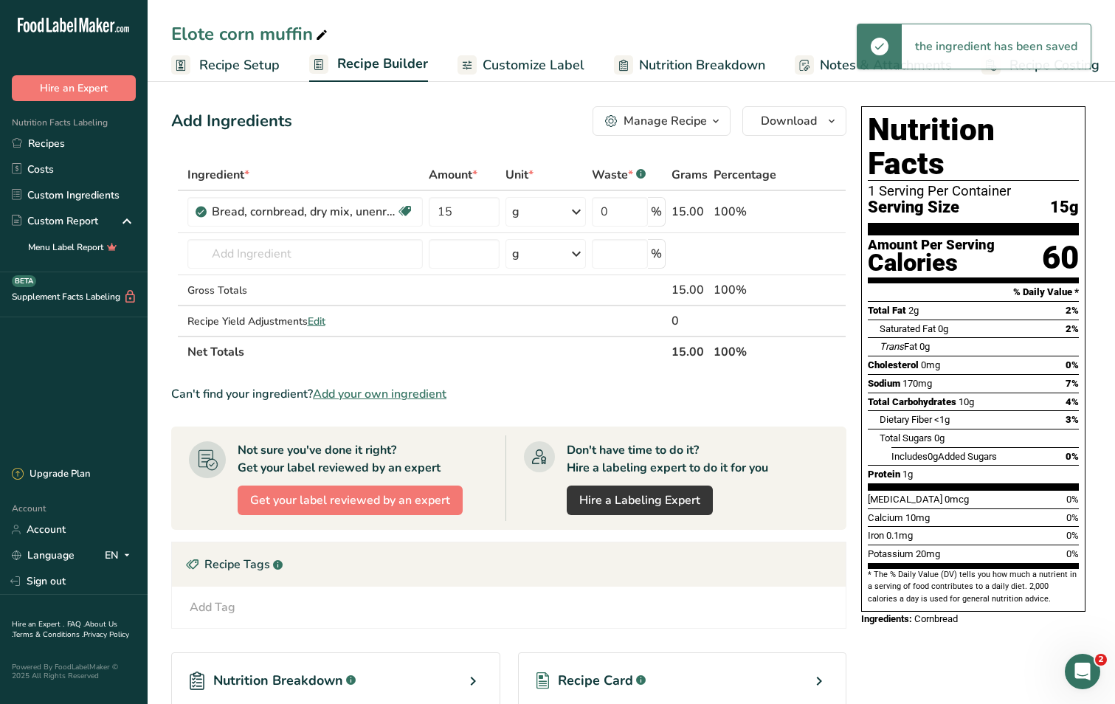
click at [552, 214] on div "g" at bounding box center [545, 212] width 80 height 30
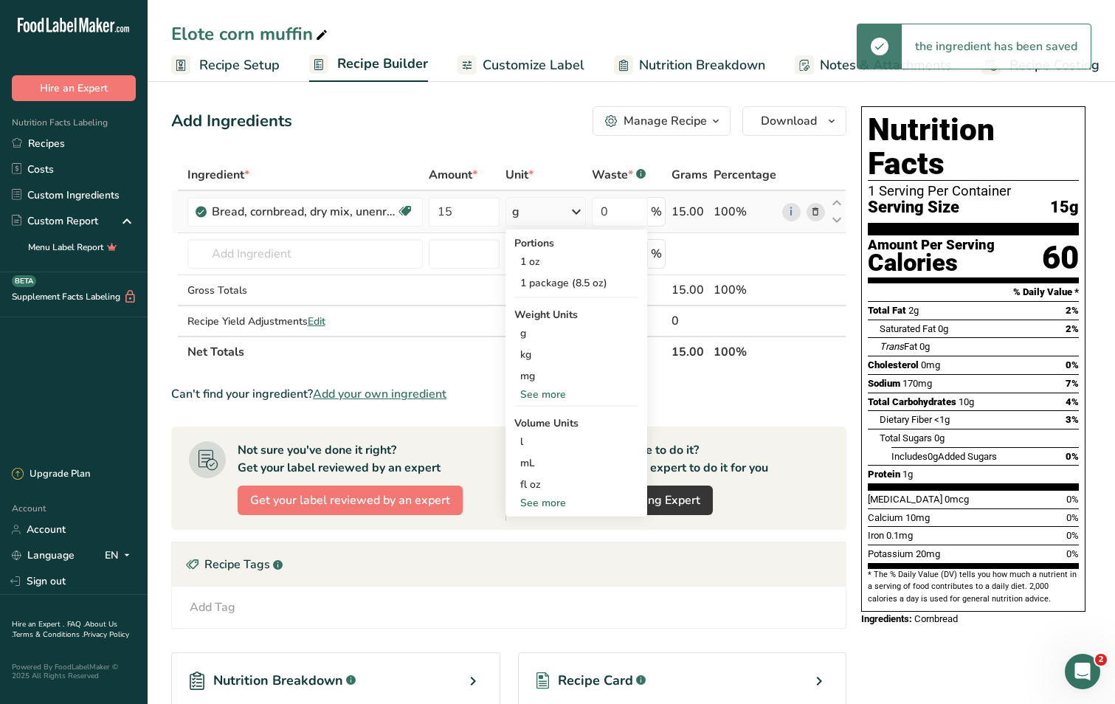
click at [547, 395] on div "See more" at bounding box center [576, 394] width 124 height 15
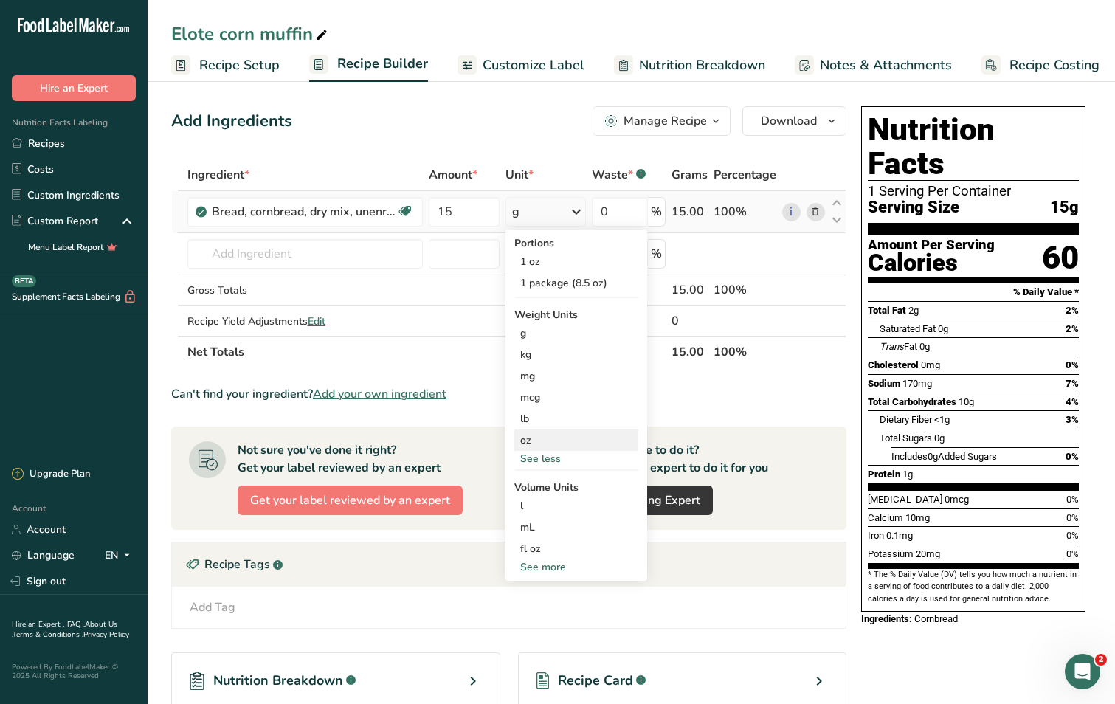
click at [533, 443] on div "oz" at bounding box center [576, 439] width 124 height 21
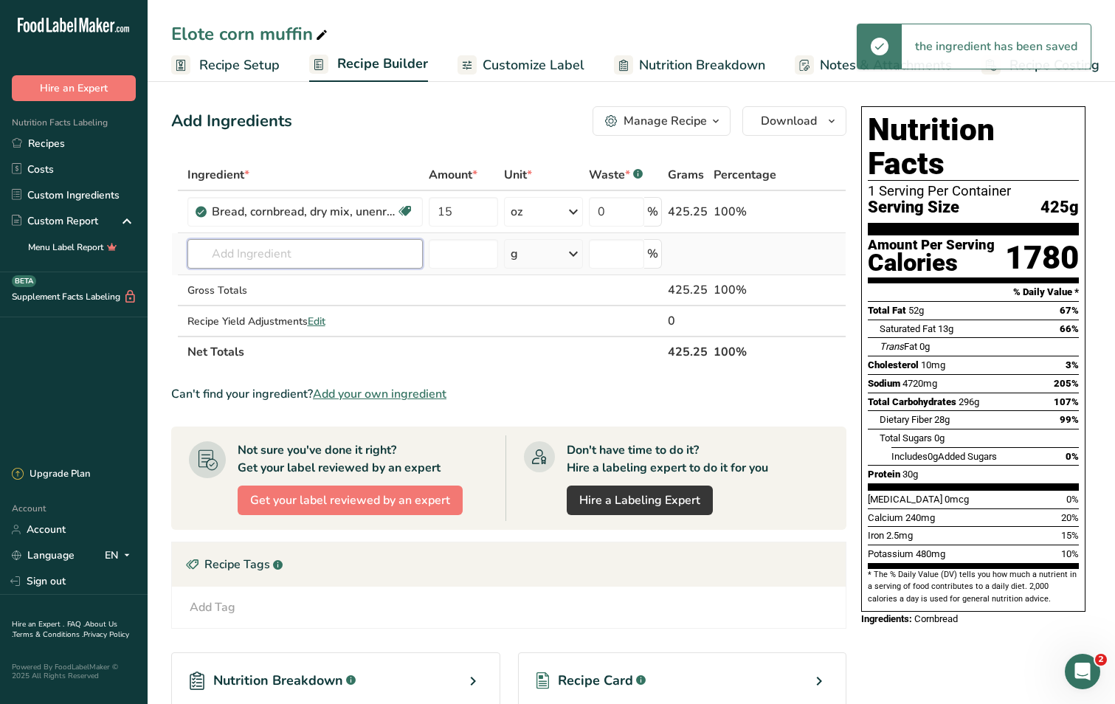
click at [246, 257] on input "text" at bounding box center [304, 254] width 235 height 30
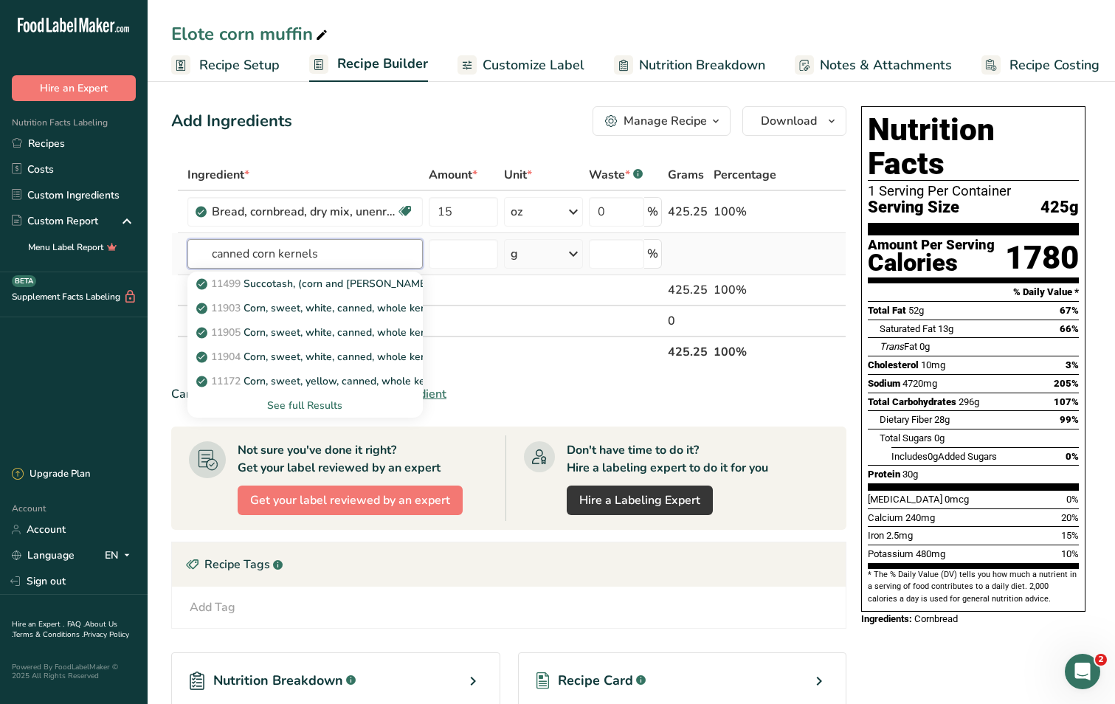
type input "canned corn kernels"
click at [305, 400] on div "See full Results" at bounding box center [305, 405] width 212 height 15
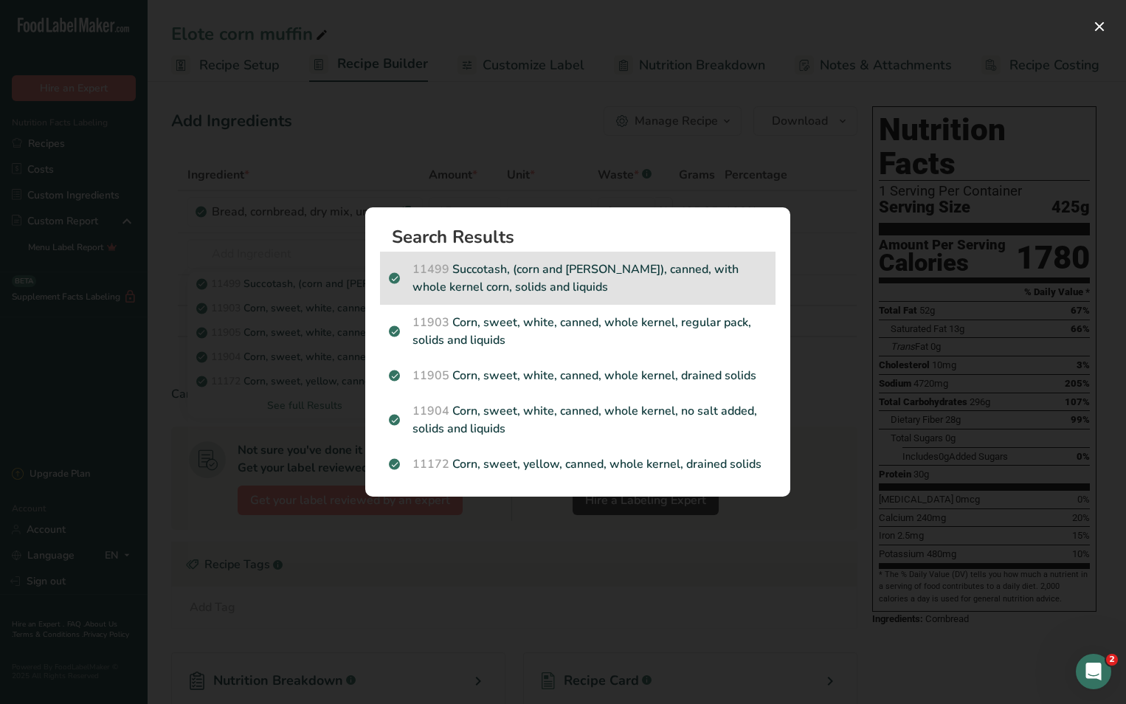
click at [587, 279] on p "11499 Succotash, (corn and limas), canned, with whole kernel corn, solids and l…" at bounding box center [578, 277] width 378 height 35
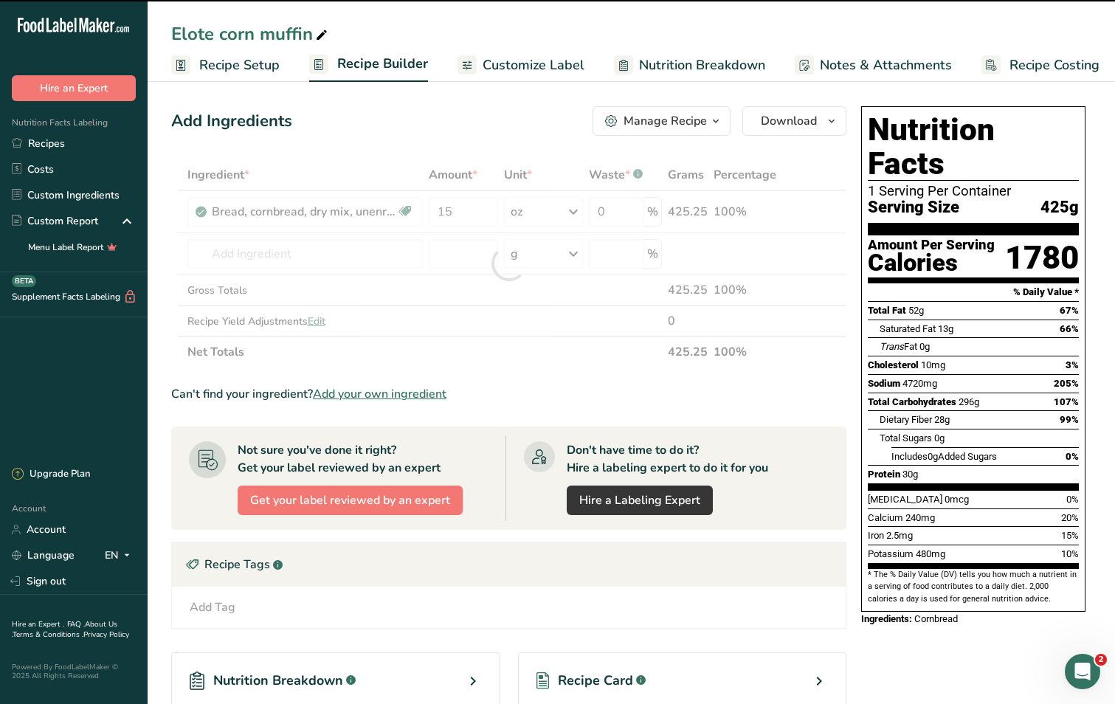
type input "0"
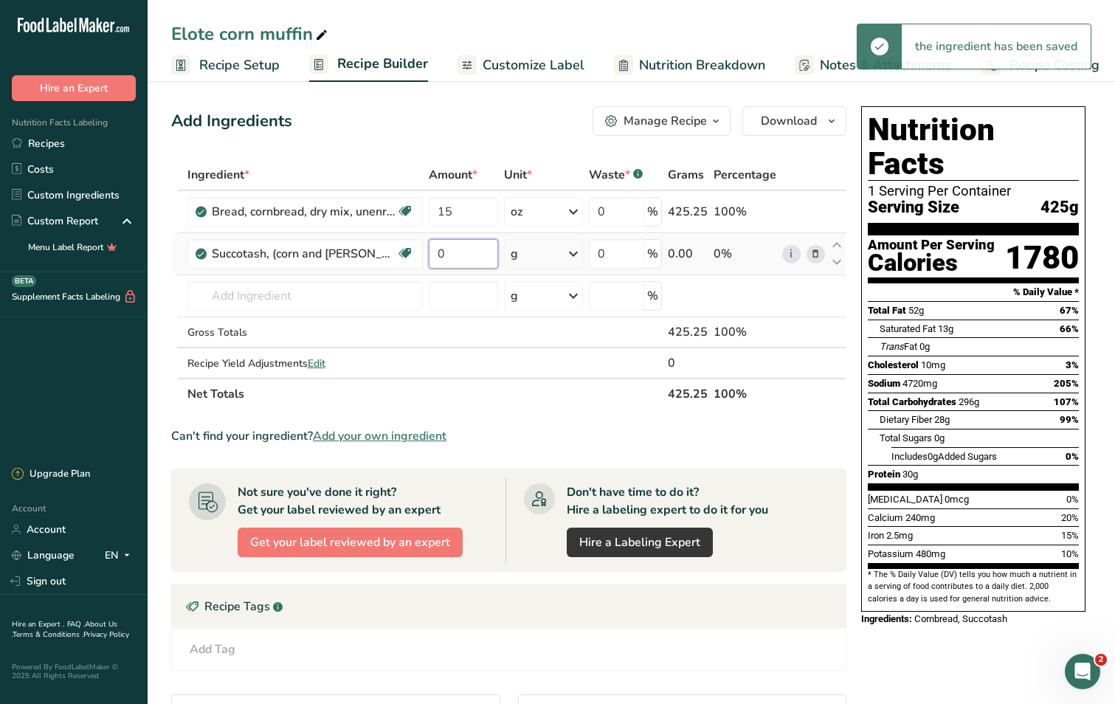
click at [479, 261] on input "0" at bounding box center [464, 254] width 70 height 30
type input "1"
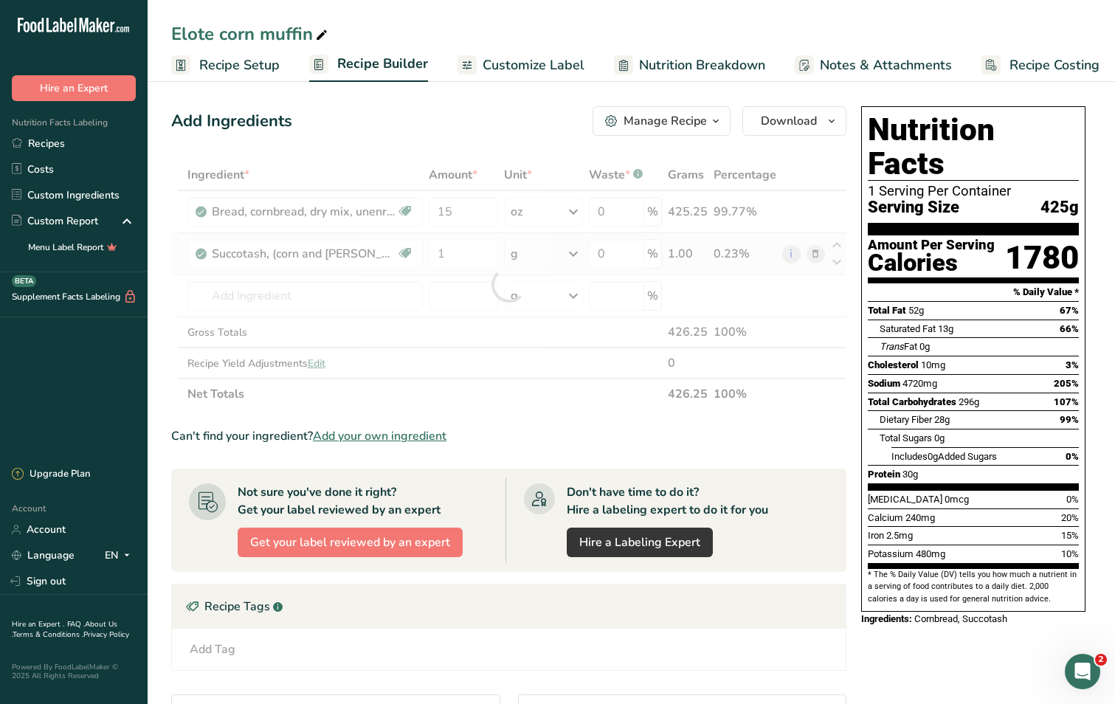
click at [569, 259] on div "Ingredient * Amount * Unit * Waste * .a-a{fill:#347362;}.b-a{fill:#fff;} Grams …" at bounding box center [508, 284] width 675 height 250
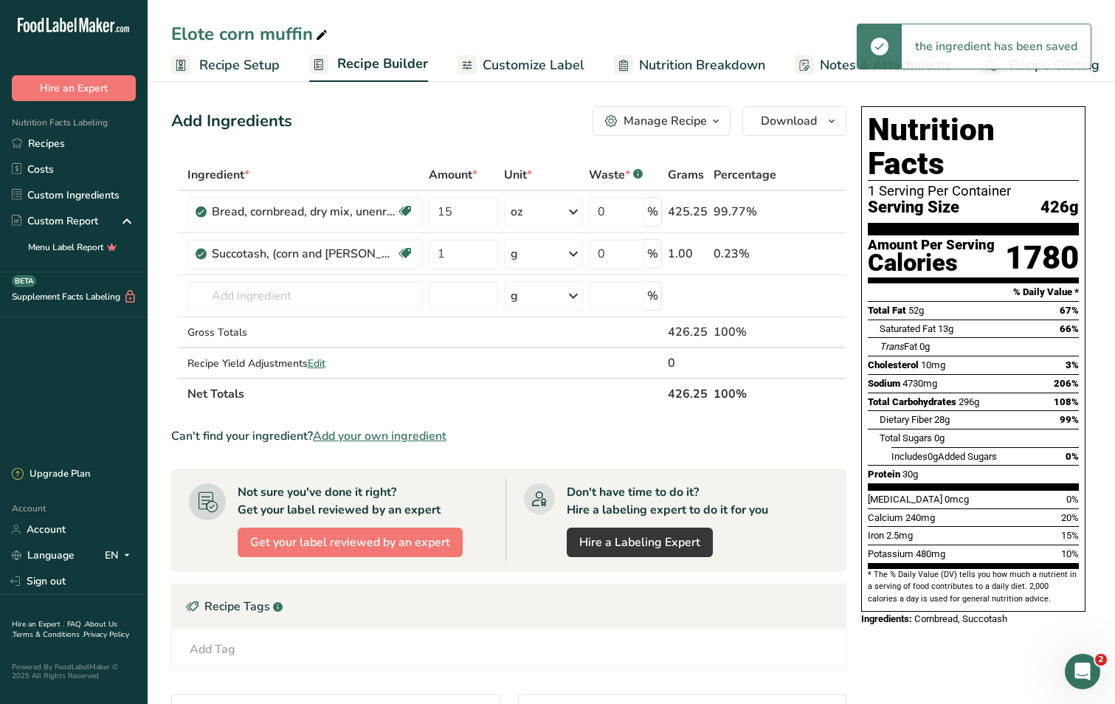
click at [569, 258] on icon at bounding box center [573, 254] width 18 height 27
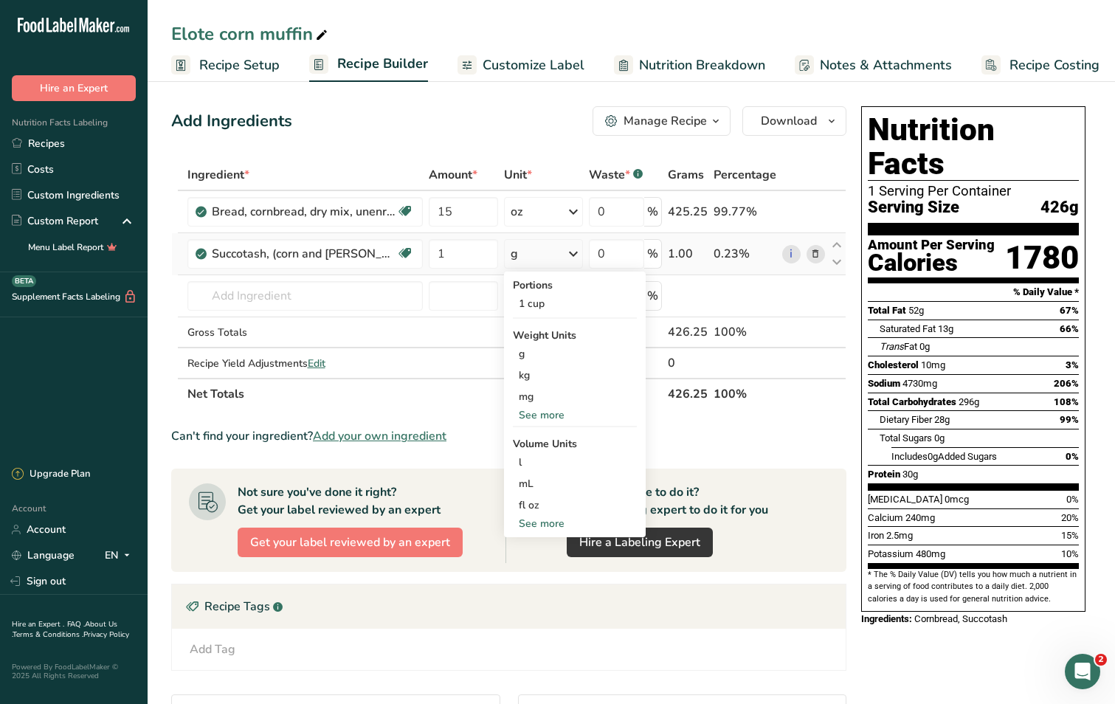
click at [556, 522] on div "See more" at bounding box center [575, 523] width 124 height 15
click at [541, 550] on div "tsp" at bounding box center [575, 547] width 112 height 15
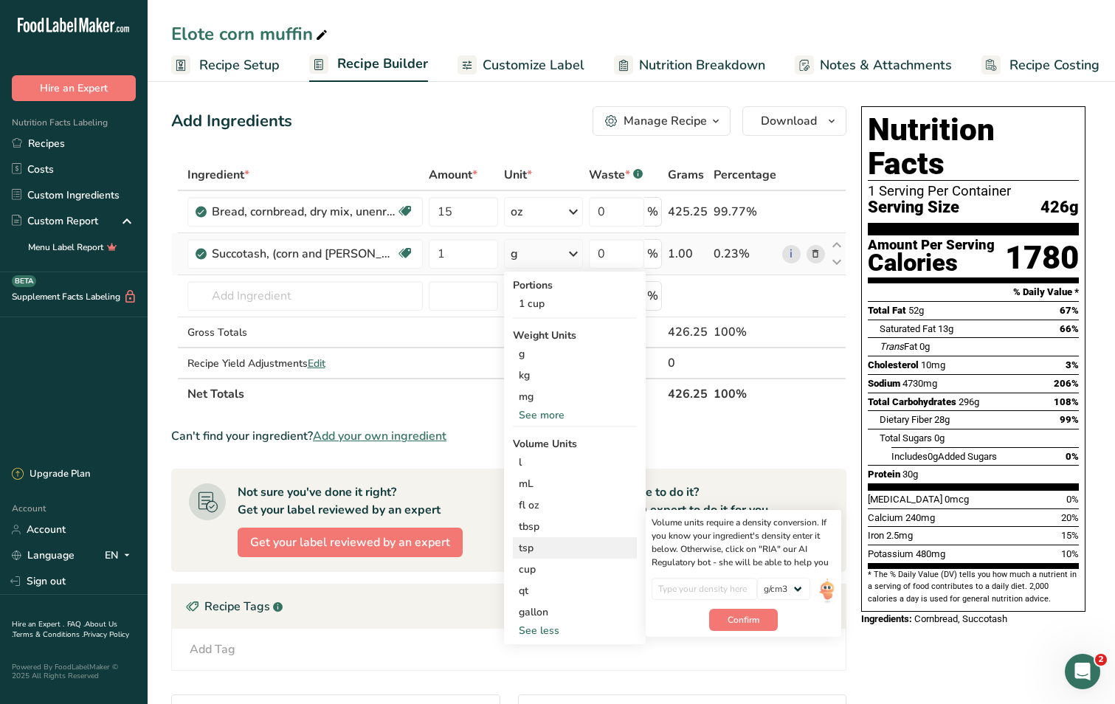
click at [541, 550] on div "tsp" at bounding box center [575, 547] width 112 height 15
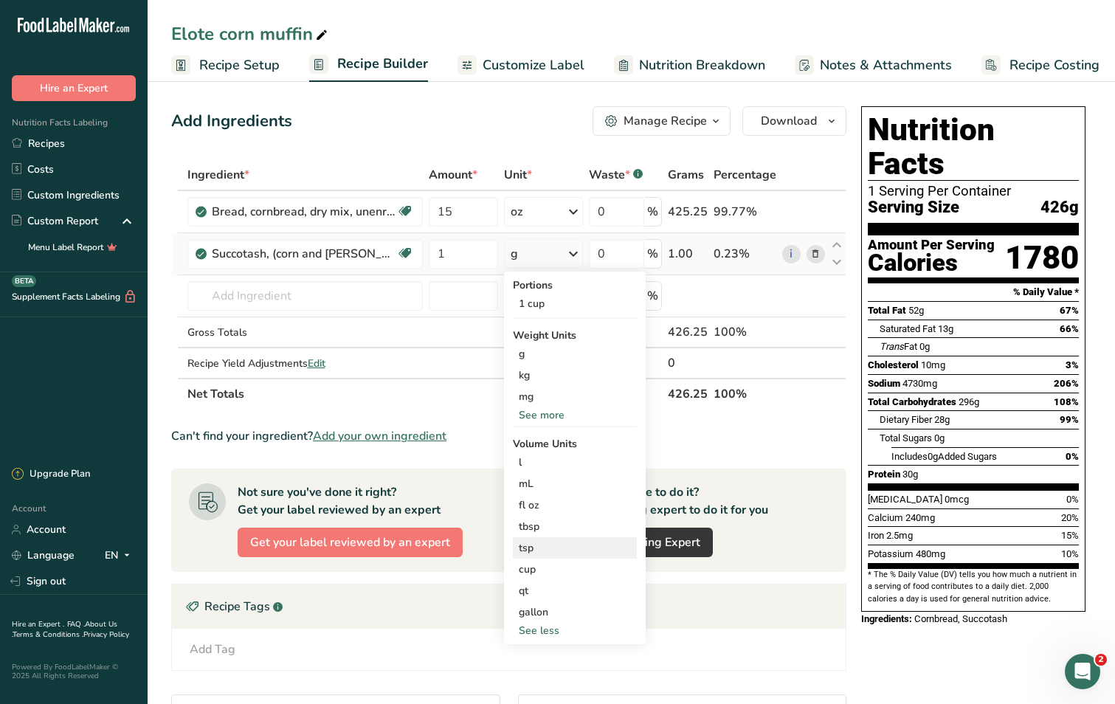
click at [531, 549] on div "tsp" at bounding box center [575, 547] width 112 height 15
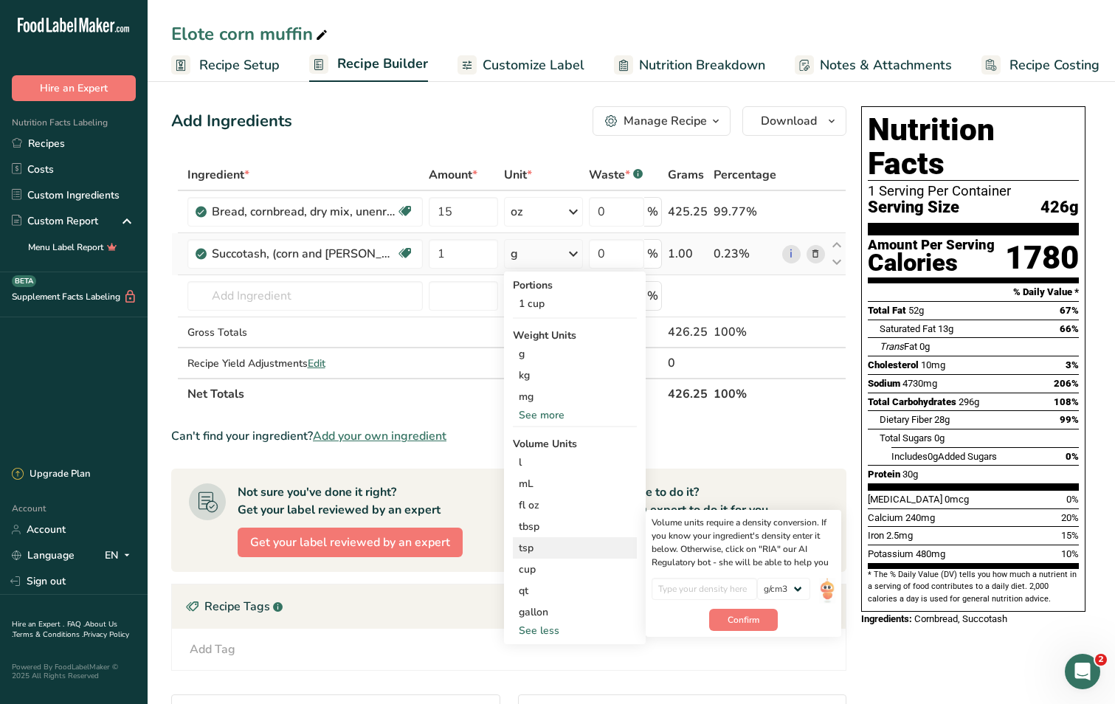
click at [531, 549] on div "tsp" at bounding box center [575, 547] width 112 height 15
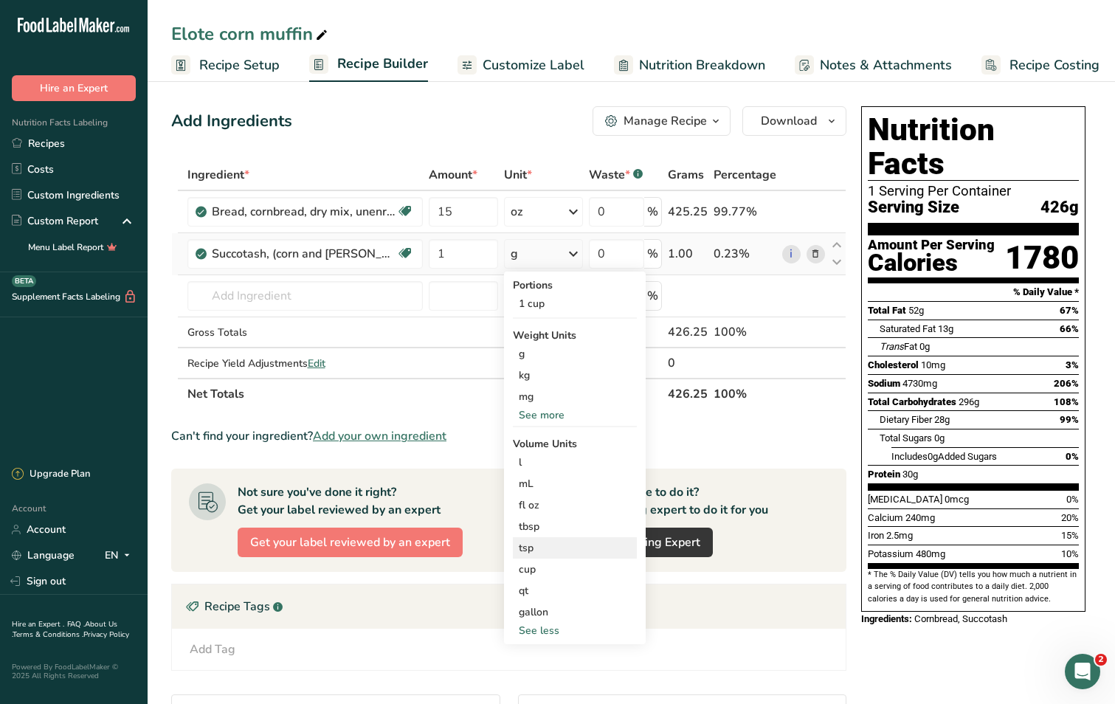
click at [531, 549] on div "tsp" at bounding box center [575, 547] width 112 height 15
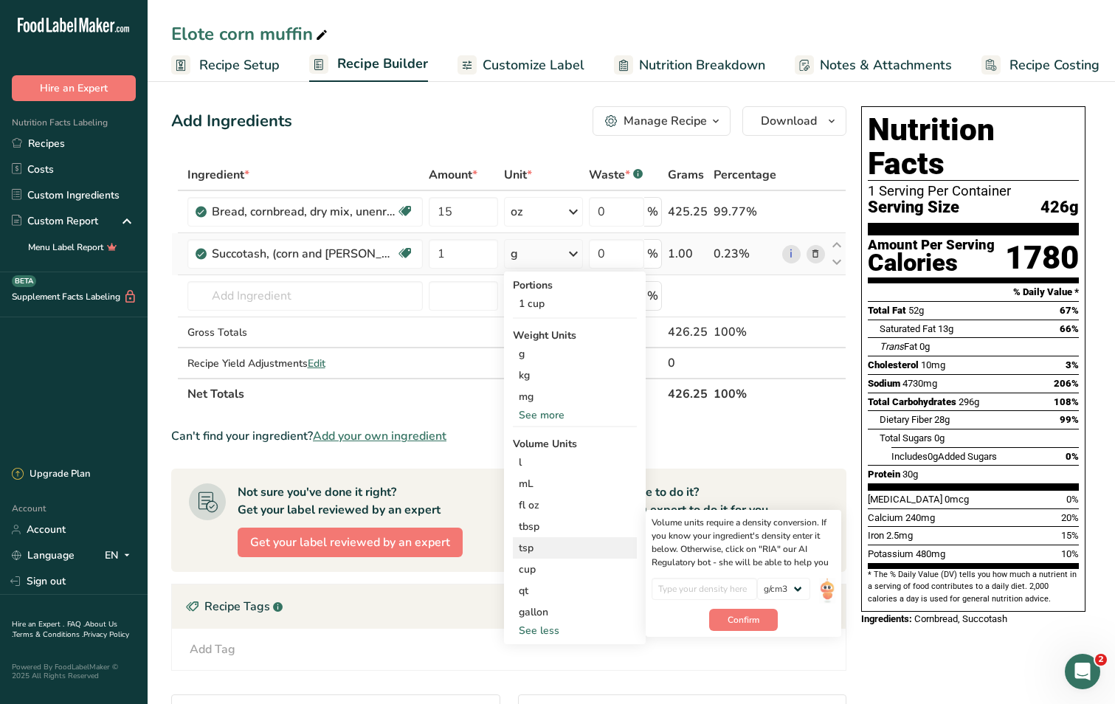
click at [552, 537] on div "tsp Volume units require a density conversion. If you know your ingredient's de…" at bounding box center [575, 547] width 124 height 21
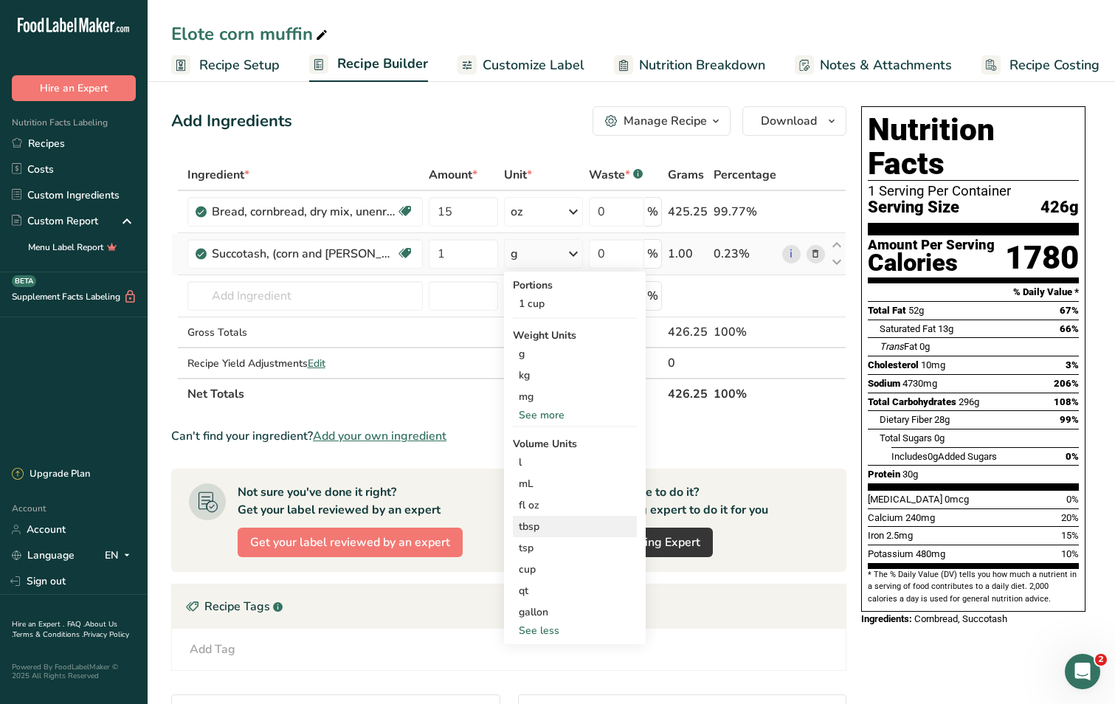
click at [552, 531] on div "tbsp" at bounding box center [575, 526] width 112 height 15
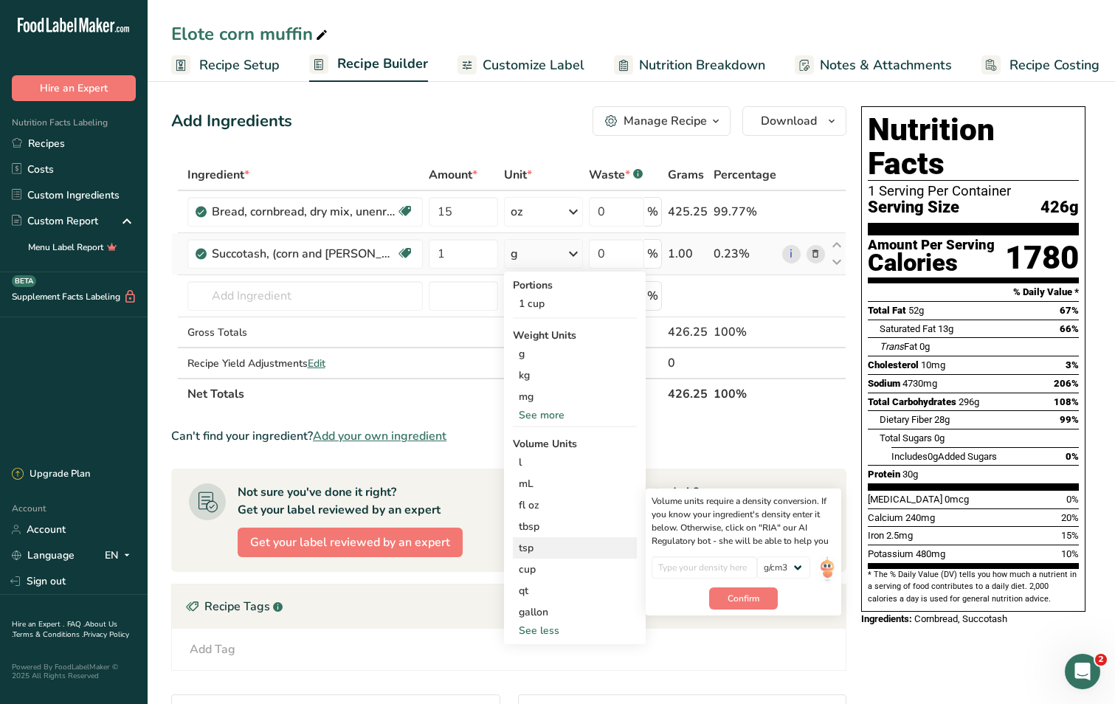
click at [542, 550] on div "tsp" at bounding box center [575, 547] width 112 height 15
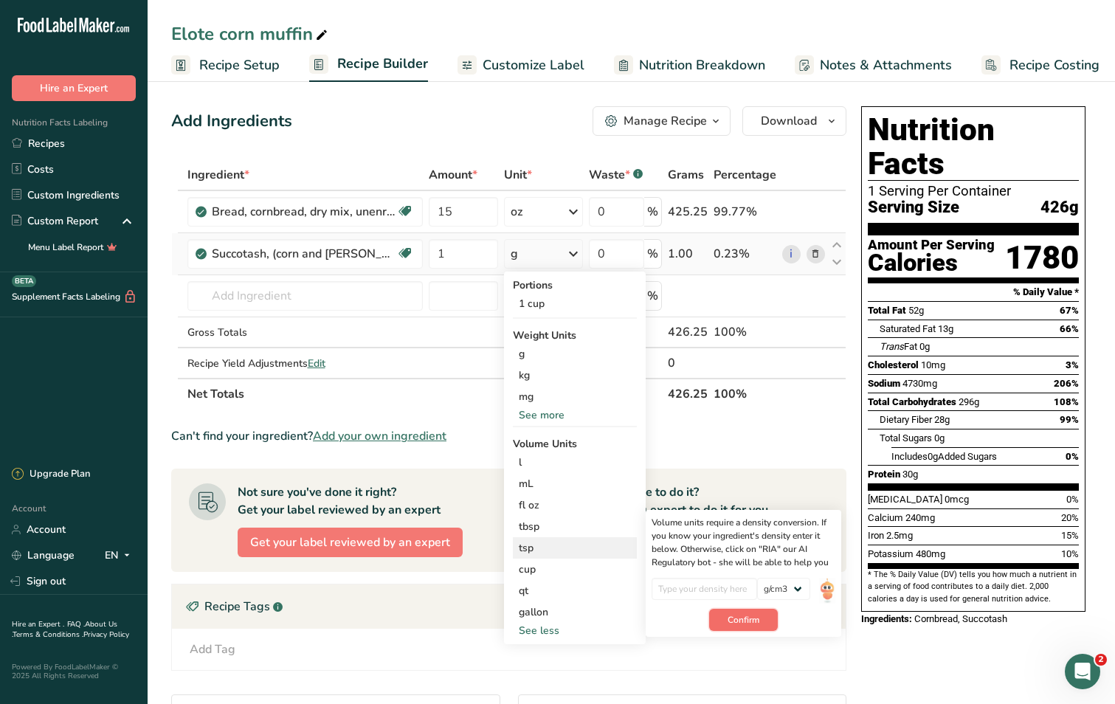
click at [753, 627] on button "Confirm" at bounding box center [743, 620] width 69 height 22
click at [711, 585] on input "number" at bounding box center [705, 589] width 106 height 22
click at [708, 593] on input "number" at bounding box center [705, 589] width 106 height 22
click at [802, 592] on select "lb/ft3 g/cm3" at bounding box center [783, 589] width 53 height 22
click at [802, 593] on select "lb/ft3 g/cm3" at bounding box center [783, 589] width 53 height 22
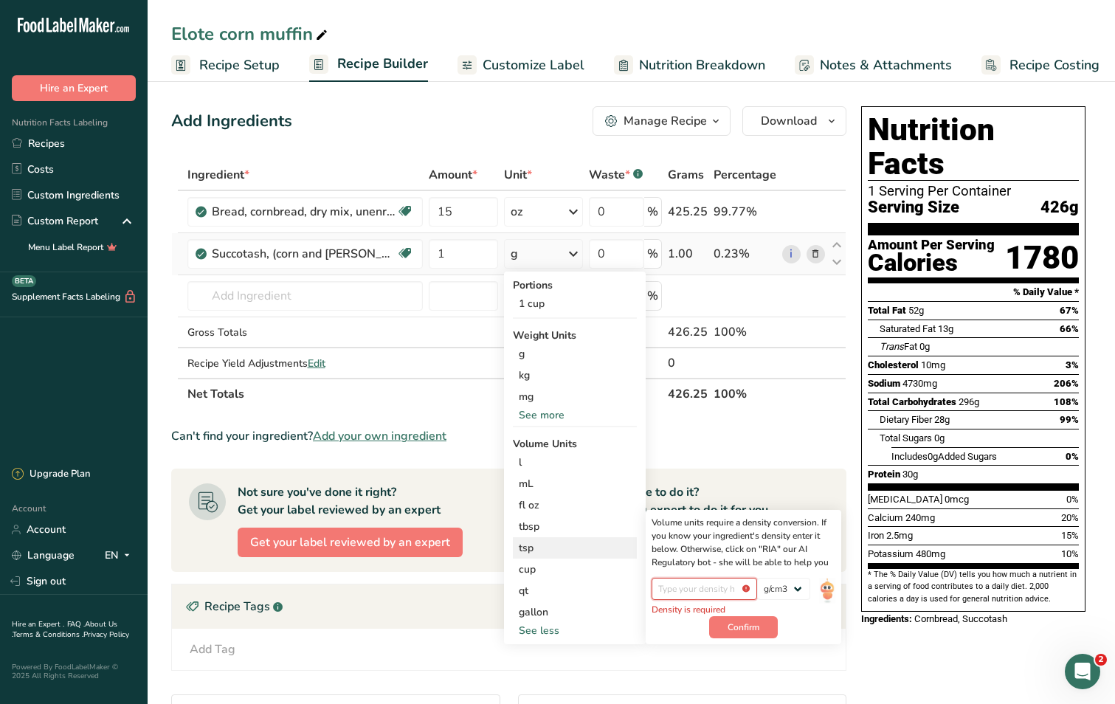
click at [677, 593] on input "number" at bounding box center [705, 589] width 106 height 22
click at [746, 628] on span "Confirm" at bounding box center [744, 627] width 32 height 13
click at [720, 590] on input "number" at bounding box center [705, 589] width 106 height 22
type input "5"
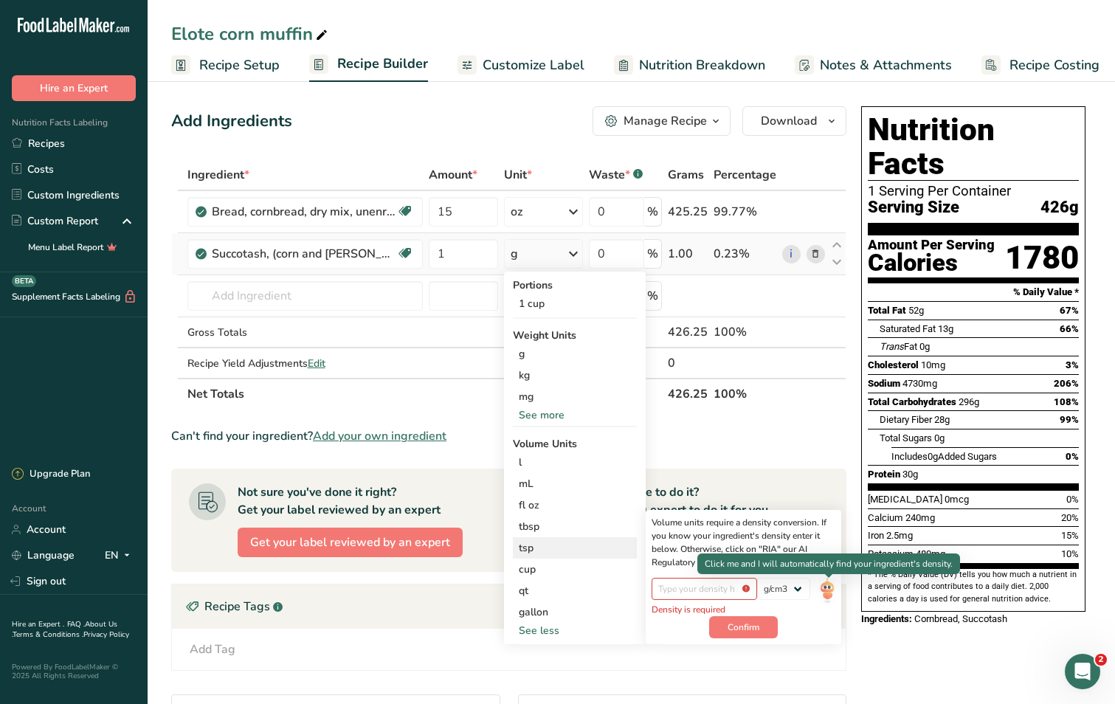
click at [835, 593] on img at bounding box center [827, 591] width 16 height 26
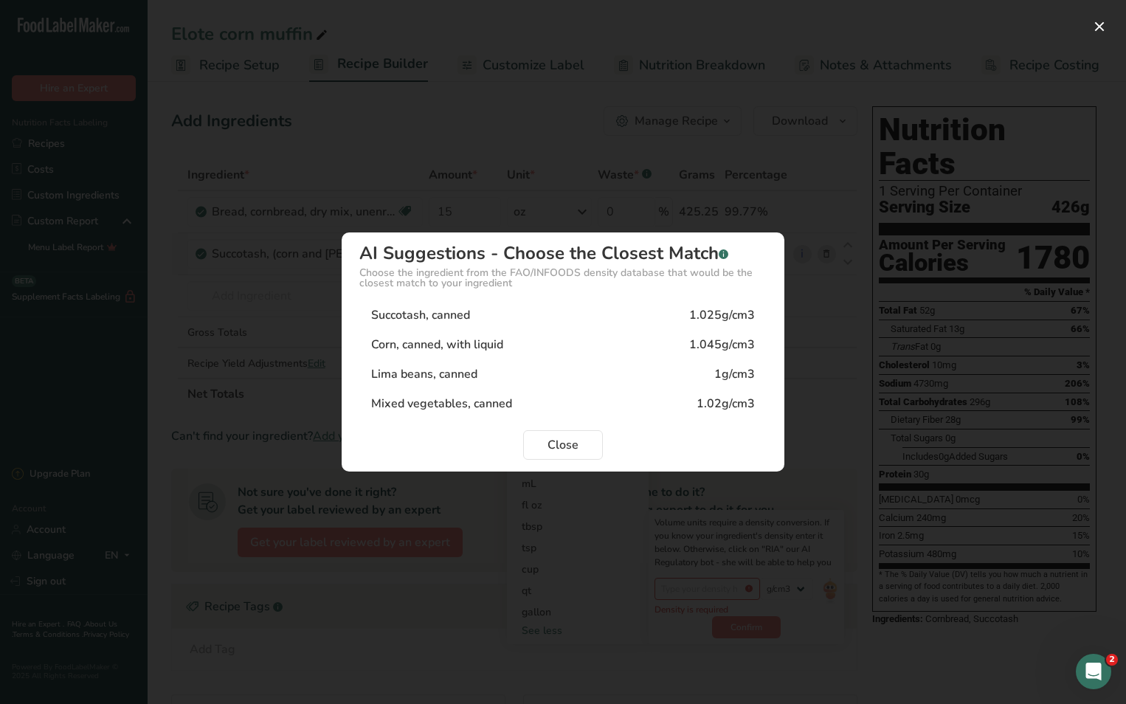
click at [424, 339] on div "Corn, canned, with liquid" at bounding box center [437, 345] width 132 height 18
type input "1.045"
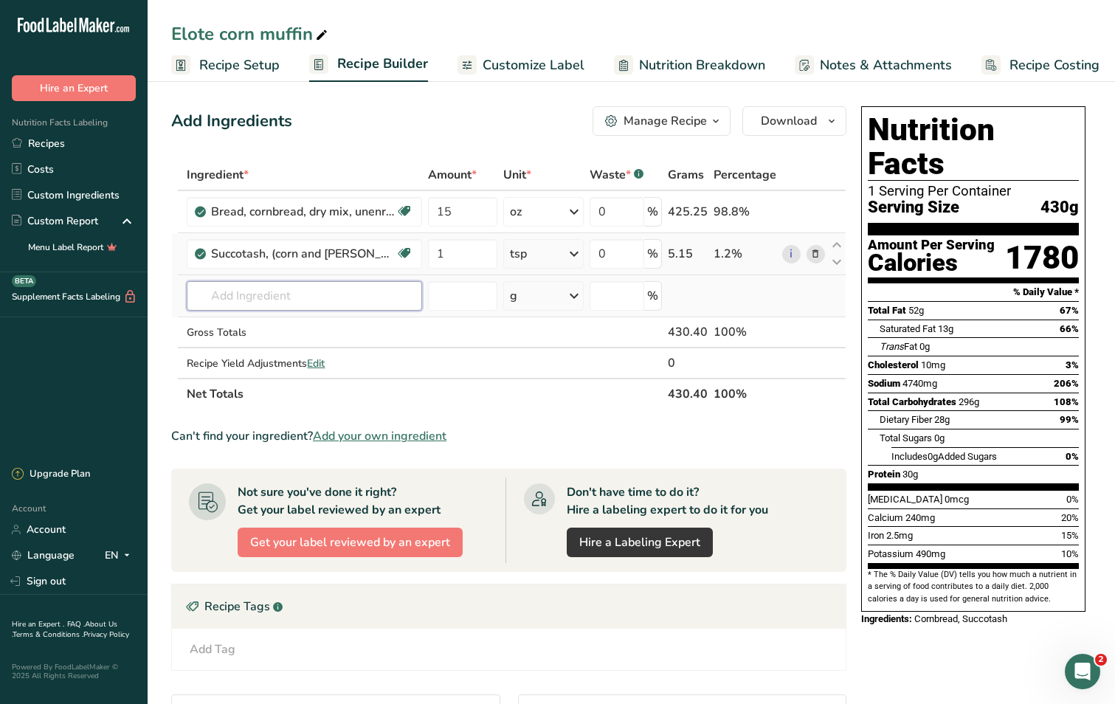
click at [287, 299] on input "text" at bounding box center [304, 296] width 235 height 30
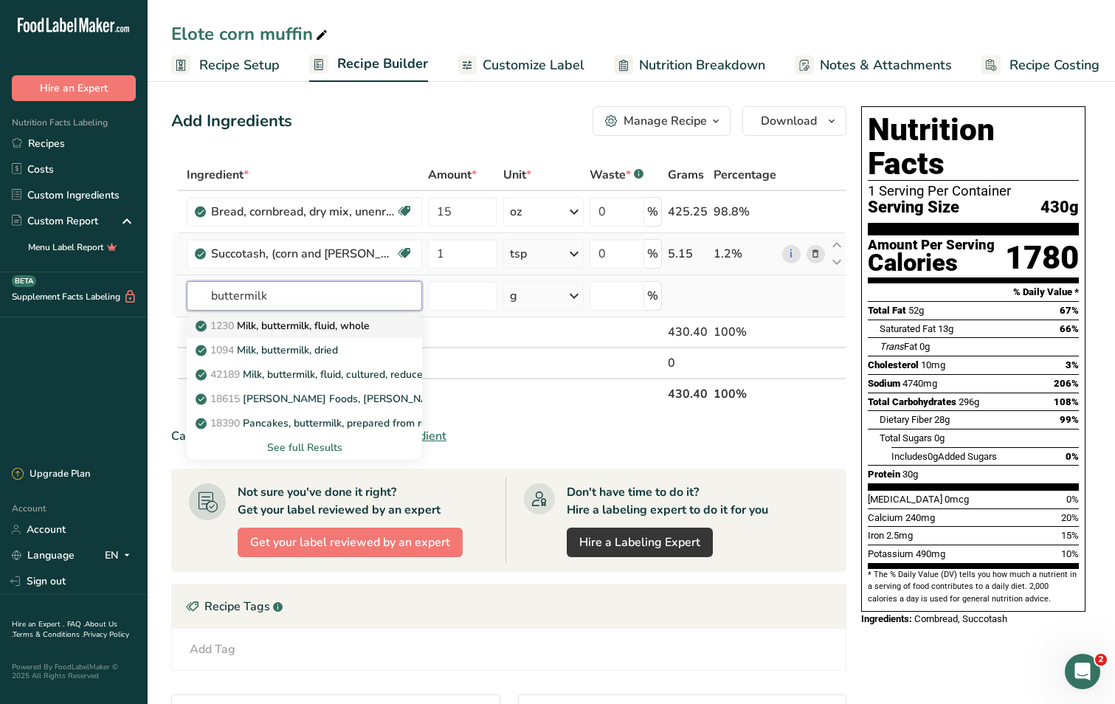
type input "buttermilk"
click at [328, 327] on p "1230 Milk, buttermilk, fluid, whole" at bounding box center [283, 325] width 171 height 15
type input "Milk, buttermilk, fluid, whole"
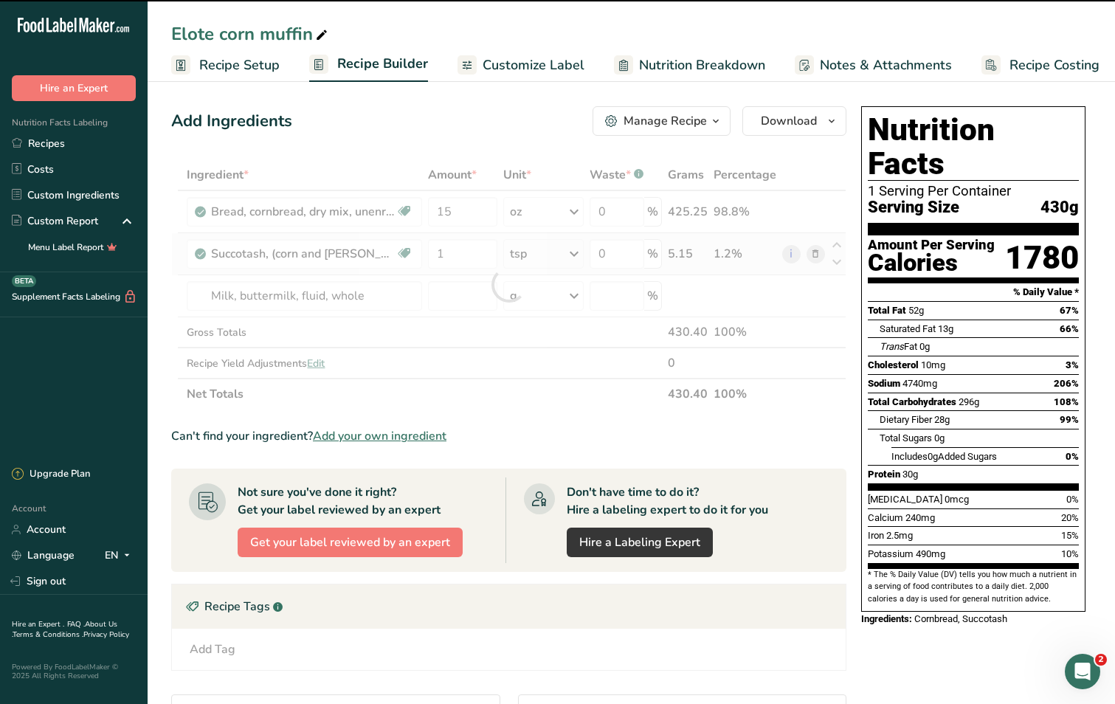
type input "0"
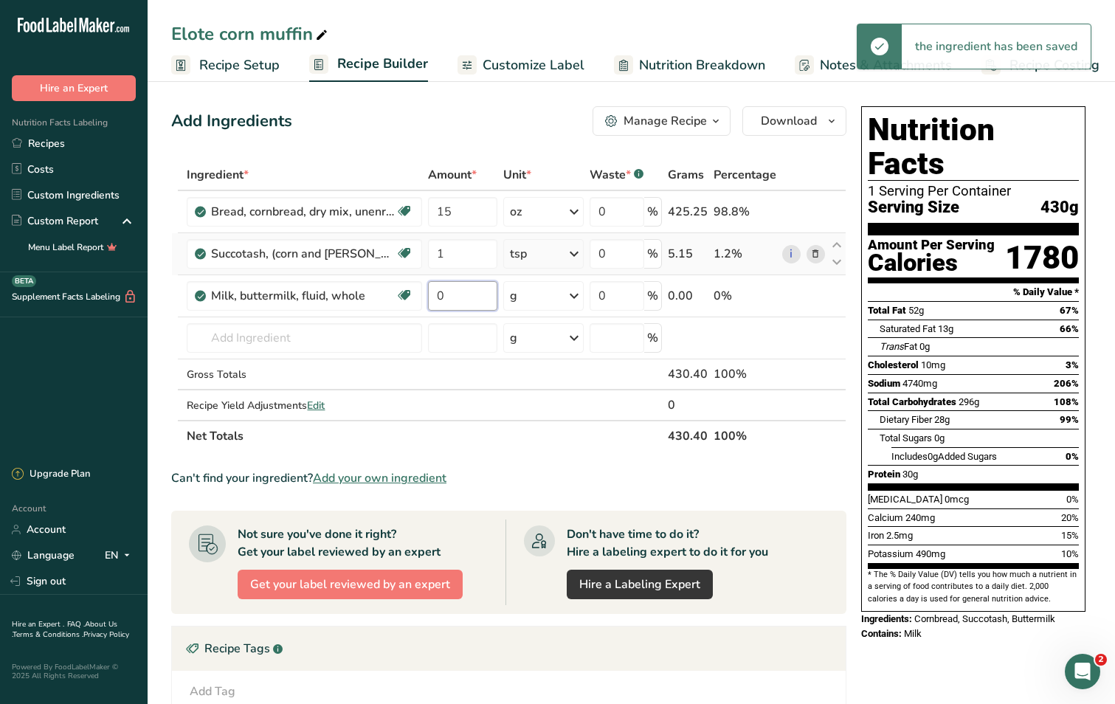
click at [472, 298] on input "0" at bounding box center [462, 296] width 69 height 30
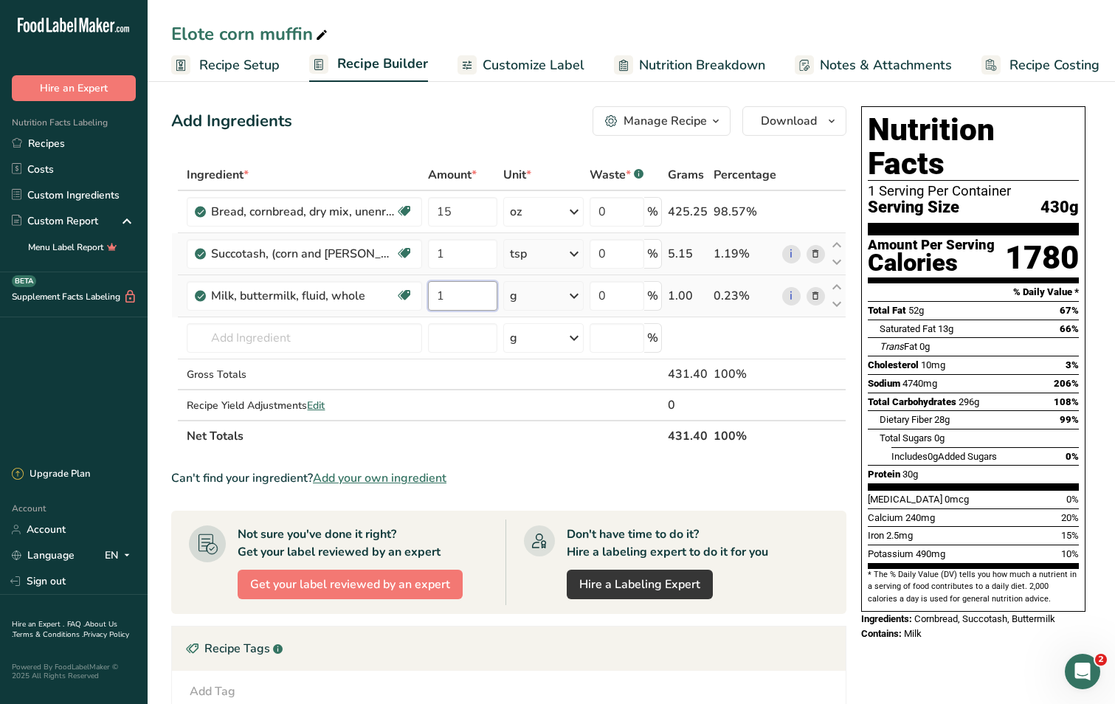
type input "1"
click at [572, 297] on div "Ingredient * Amount * Unit * Waste * .a-a{fill:#347362;}.b-a{fill:#fff;} Grams …" at bounding box center [508, 305] width 675 height 292
click at [572, 297] on icon at bounding box center [574, 296] width 18 height 27
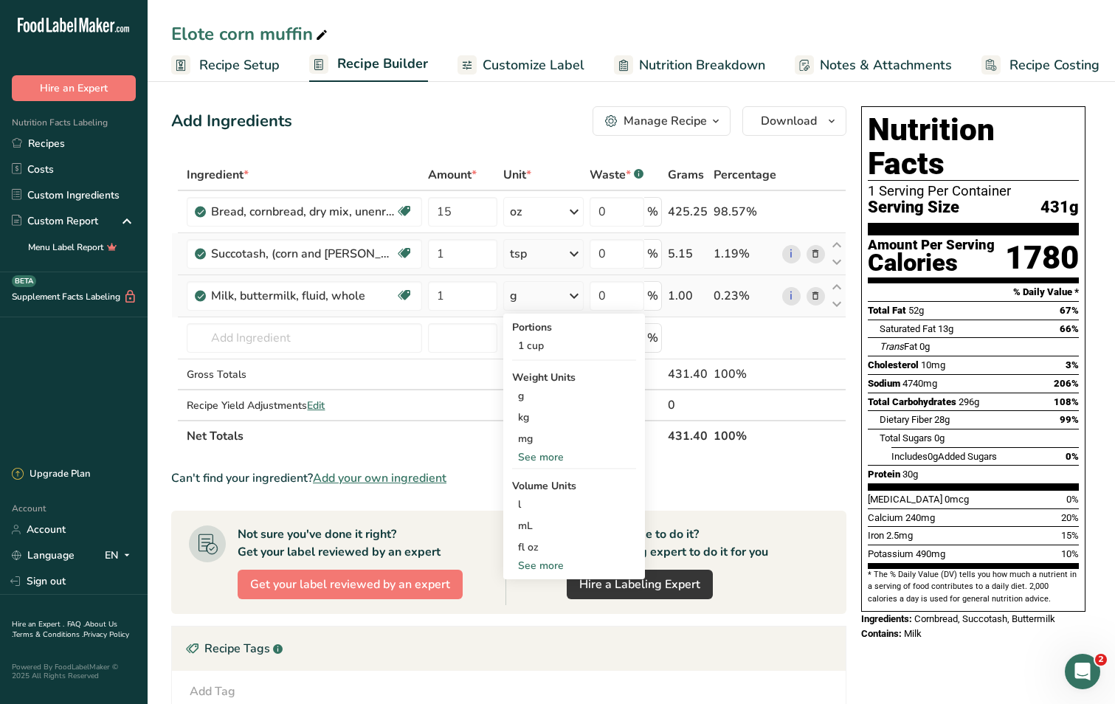
click at [545, 569] on div "See more" at bounding box center [574, 565] width 124 height 15
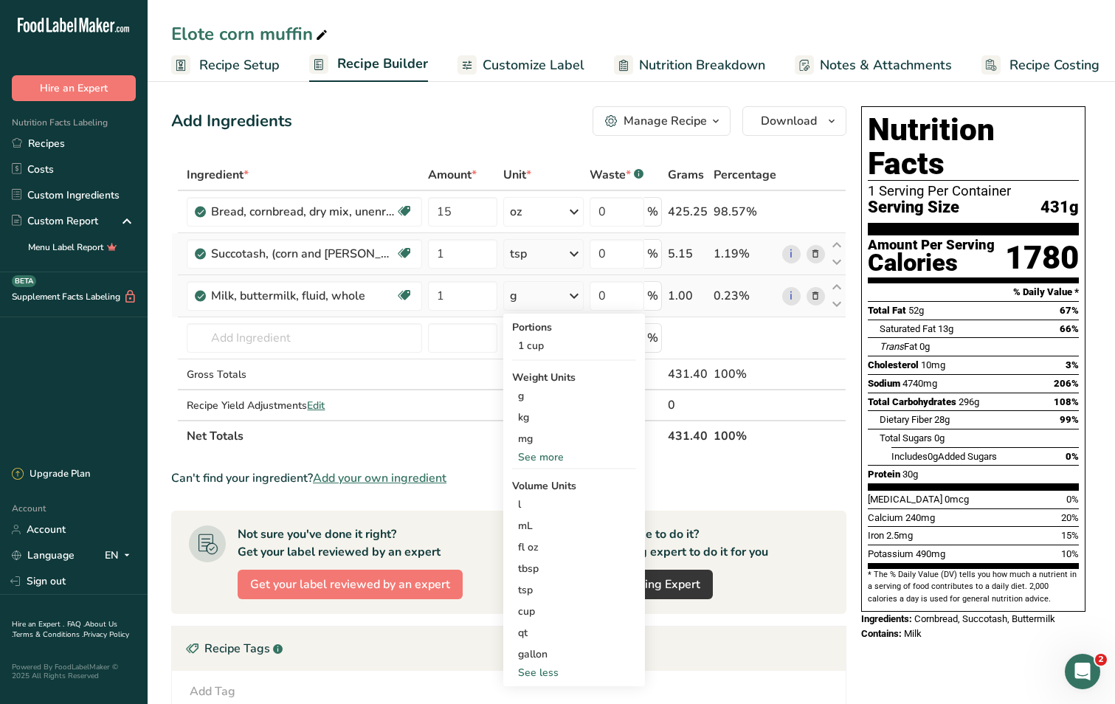
click at [540, 451] on div "See more" at bounding box center [574, 456] width 124 height 15
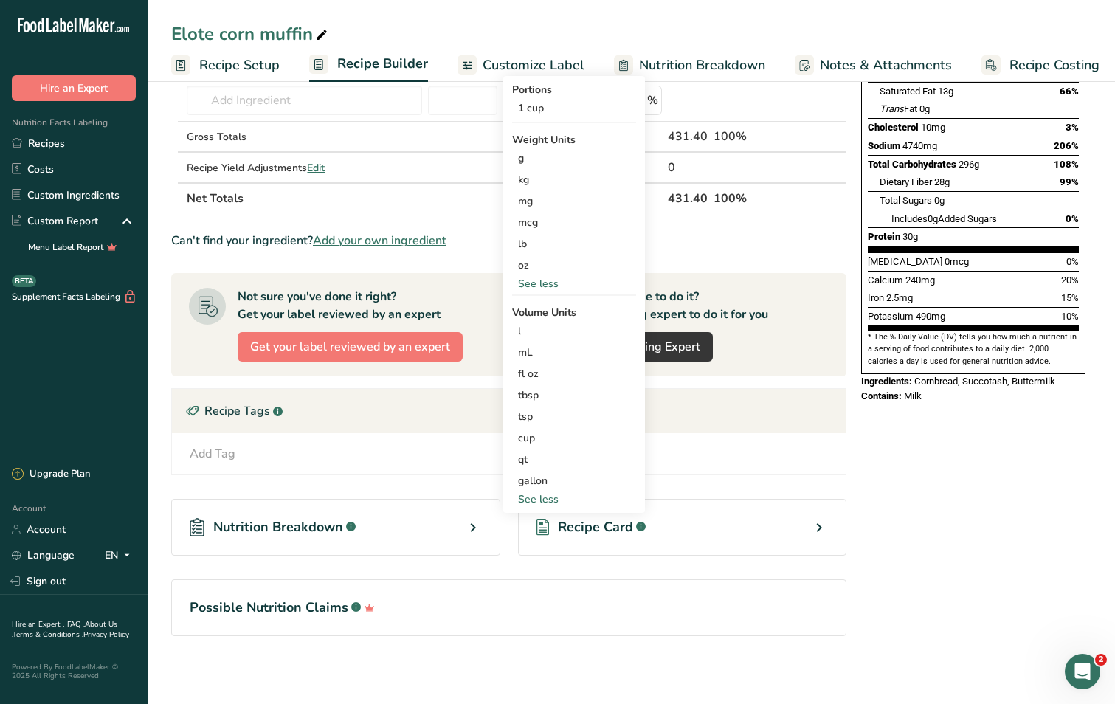
scroll to position [241, 0]
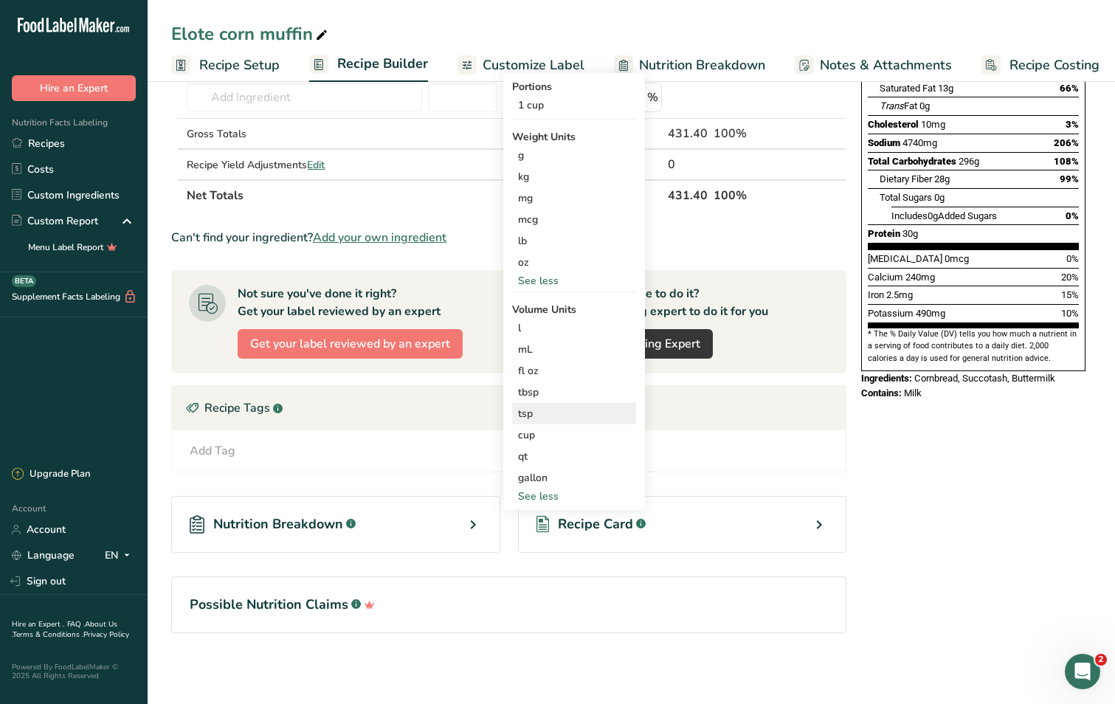
click at [537, 418] on div "tsp" at bounding box center [574, 413] width 112 height 15
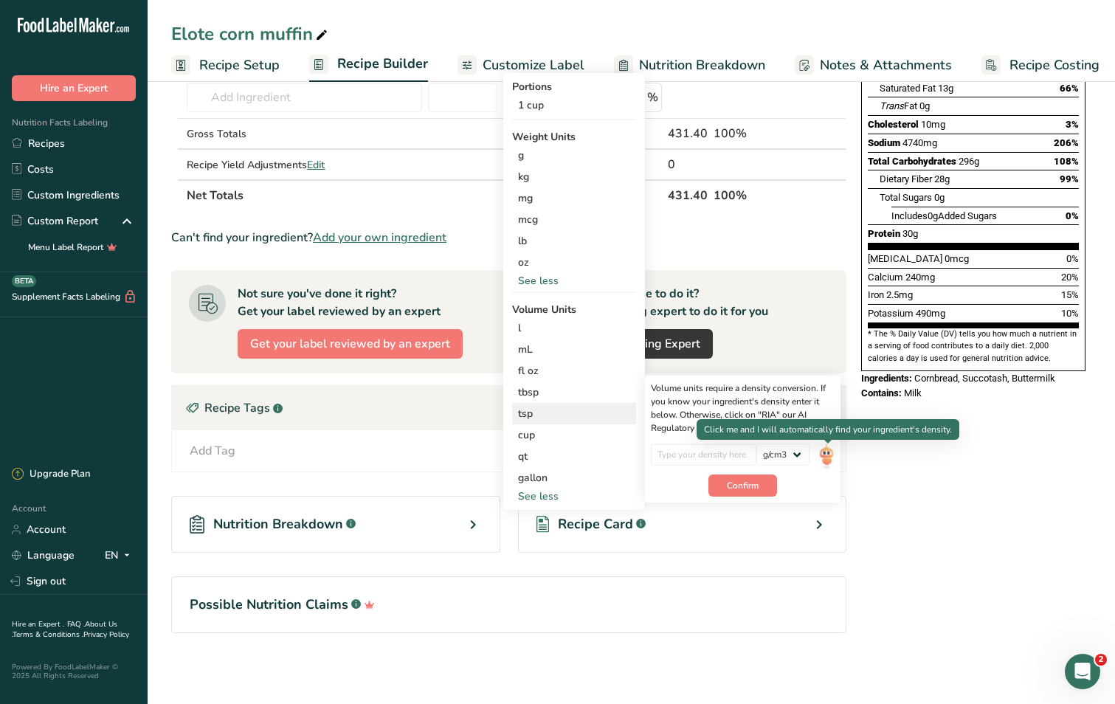
click at [824, 455] on img at bounding box center [826, 456] width 16 height 26
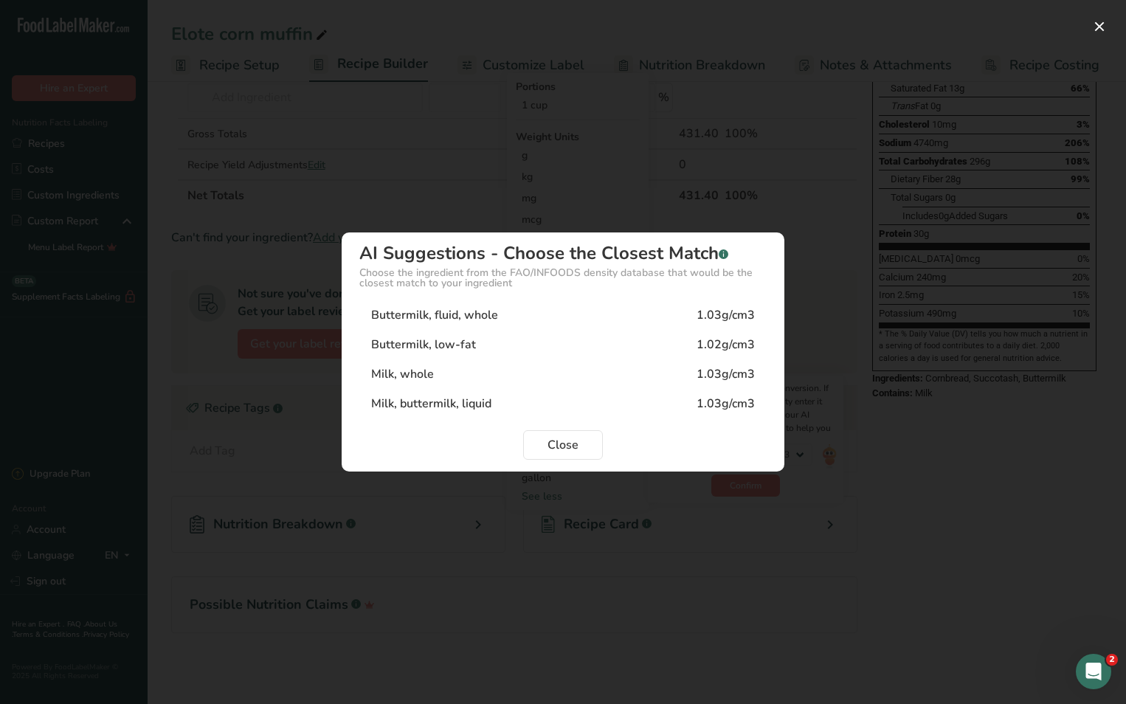
click at [595, 311] on div "Buttermilk, fluid, whole 1.03g/cm3" at bounding box center [562, 315] width 407 height 30
type input "1.03"
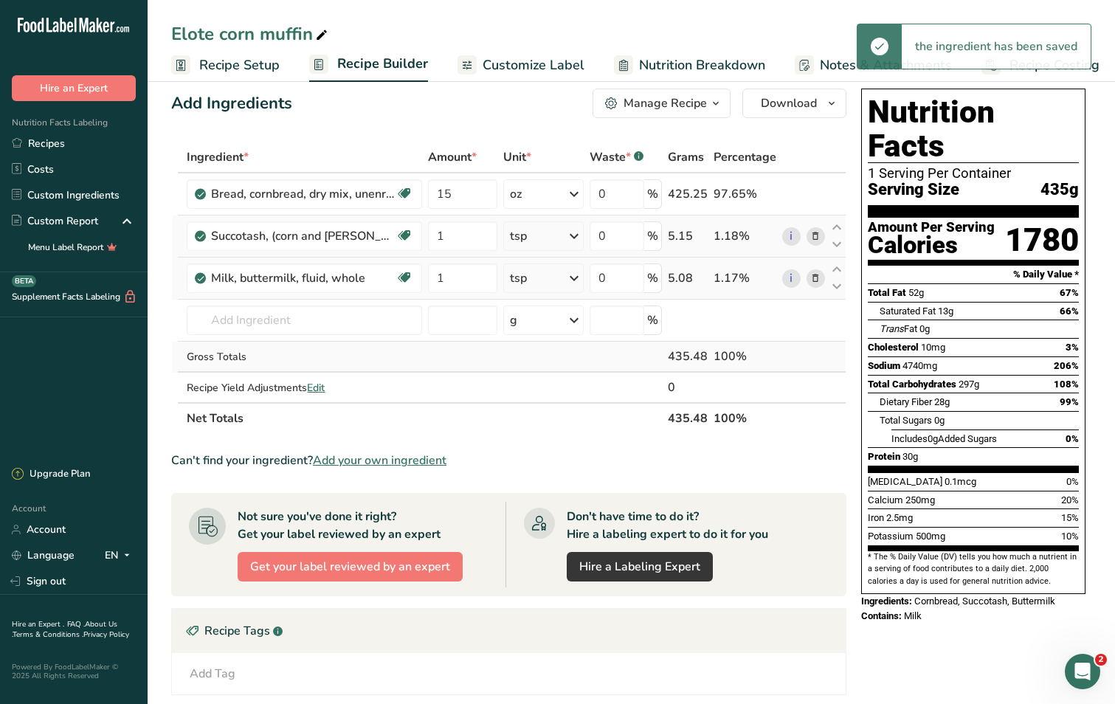
scroll to position [0, 0]
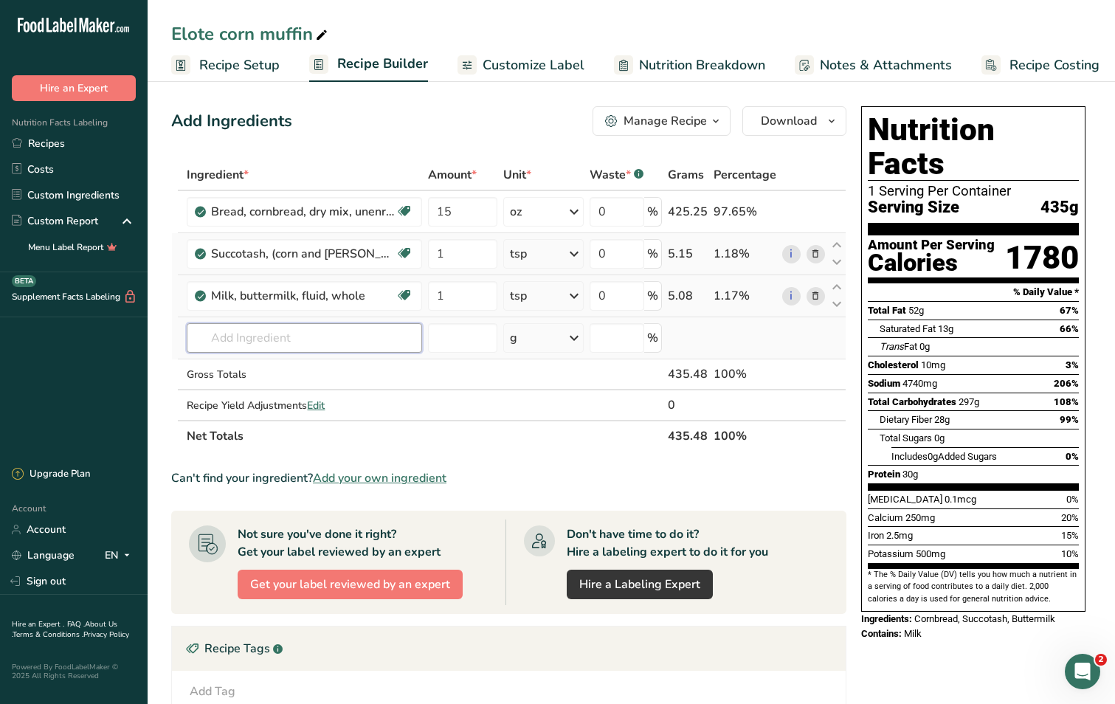
click at [295, 340] on input "text" at bounding box center [304, 338] width 235 height 30
type input "m"
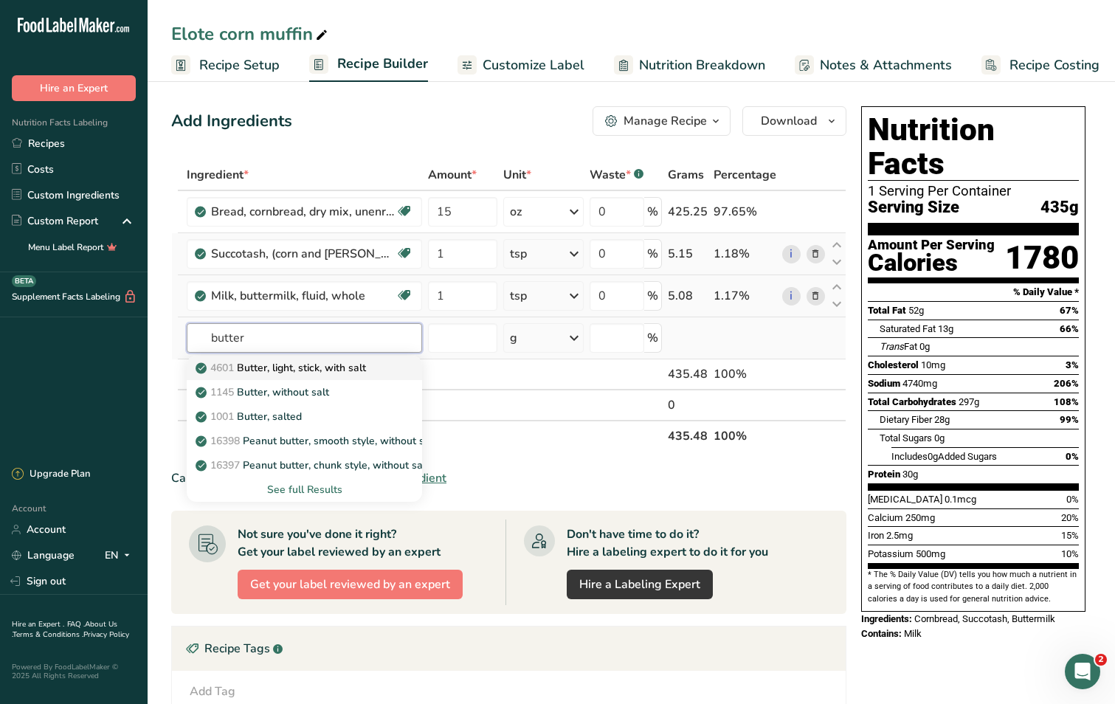
type input "butter"
click at [306, 371] on p "4601 Butter, light, stick, with salt" at bounding box center [281, 367] width 167 height 15
type input "Butter, light, stick, with salt"
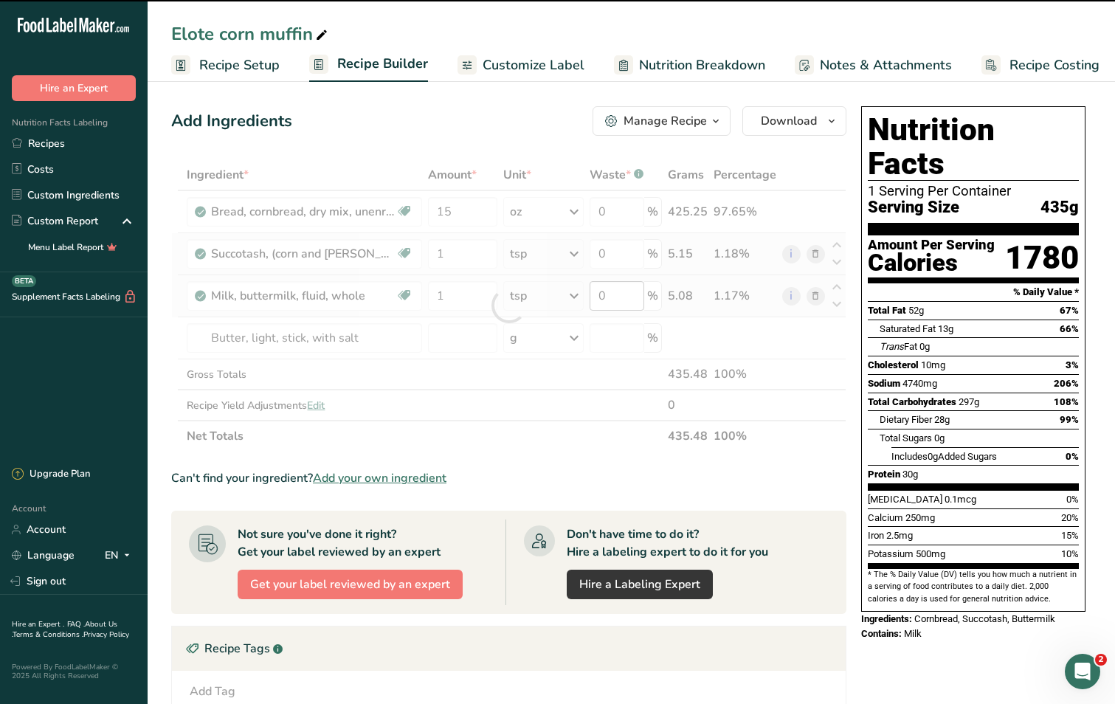
type input "0"
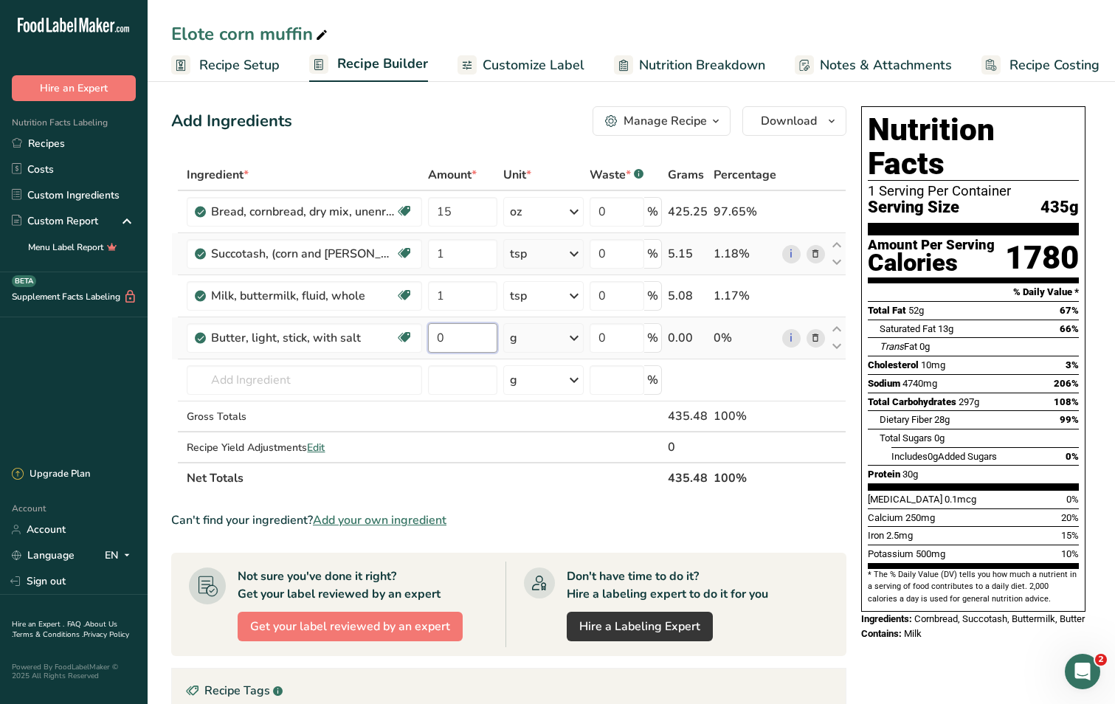
click at [478, 345] on input "0" at bounding box center [462, 338] width 69 height 30
type input "1"
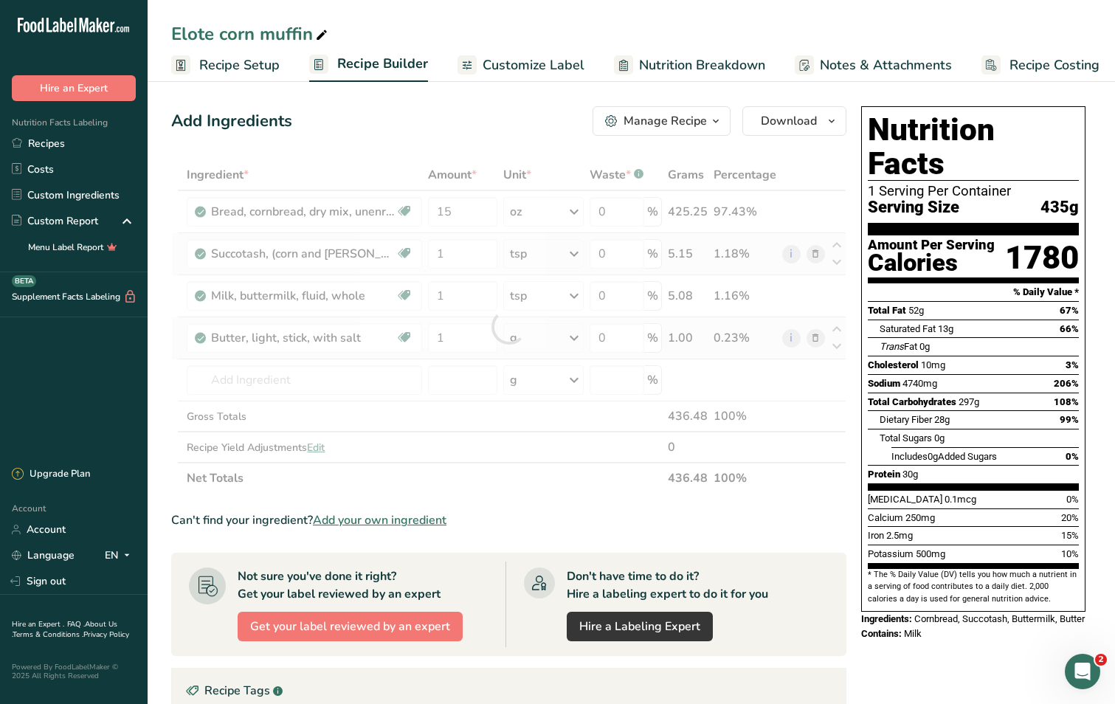
click at [575, 340] on div "Ingredient * Amount * Unit * Waste * .a-a{fill:#347362;}.b-a{fill:#fff;} Grams …" at bounding box center [508, 326] width 675 height 334
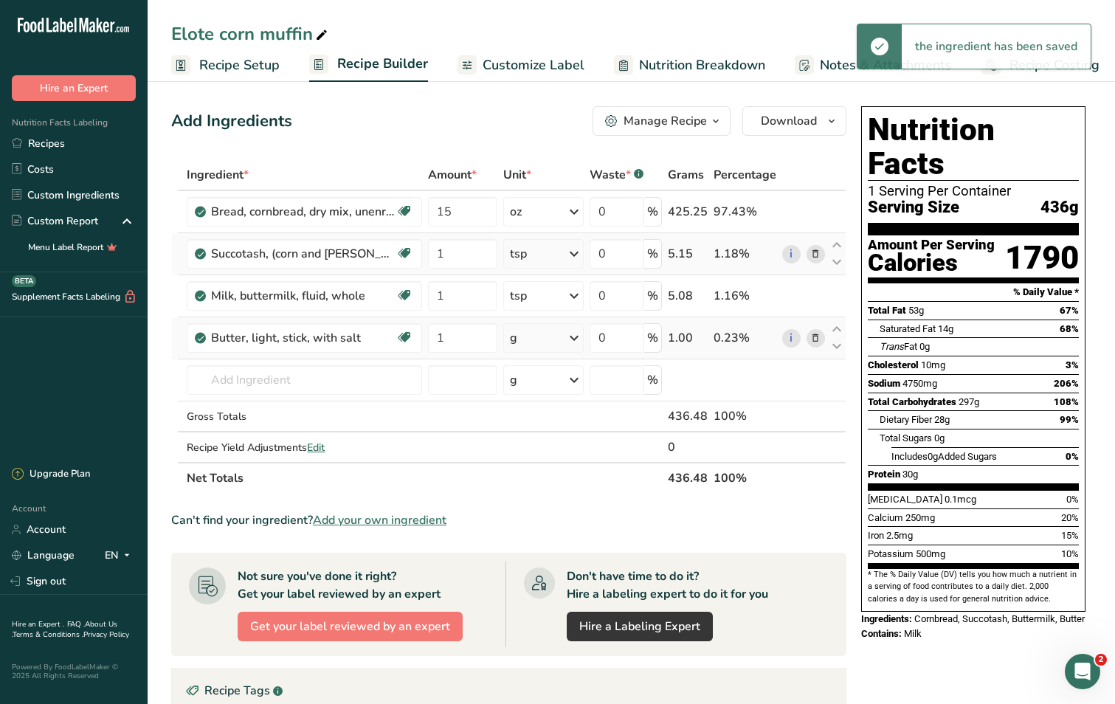
click at [575, 340] on icon at bounding box center [574, 338] width 18 height 27
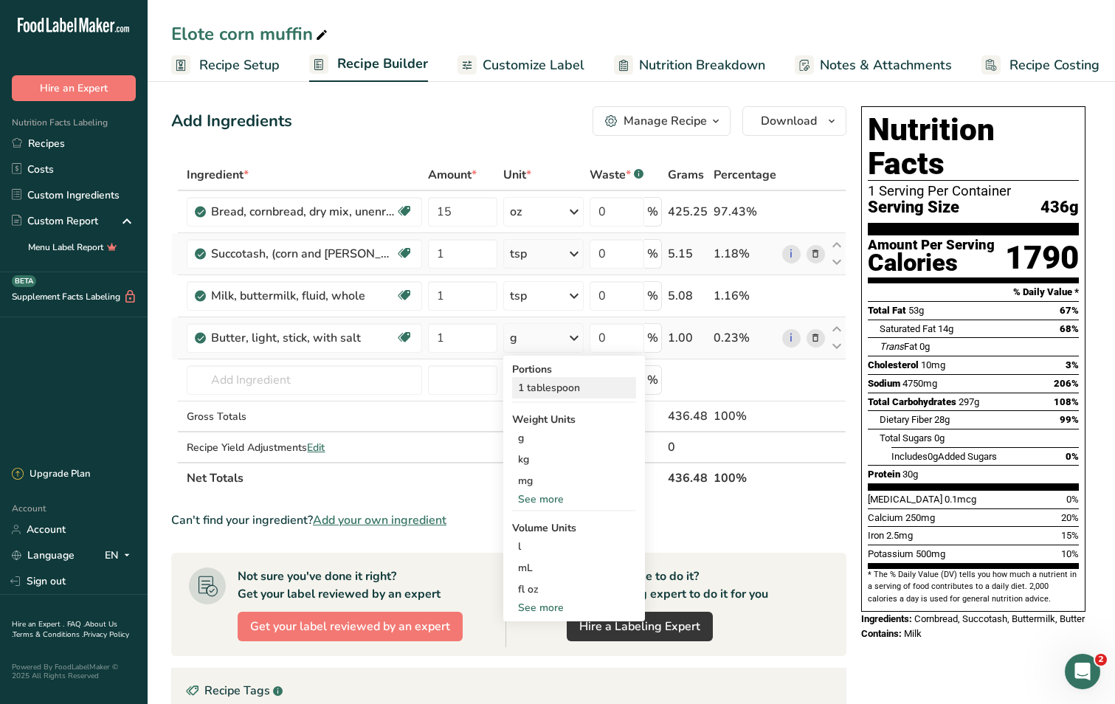
click at [562, 390] on div "1 tablespoon" at bounding box center [574, 387] width 124 height 21
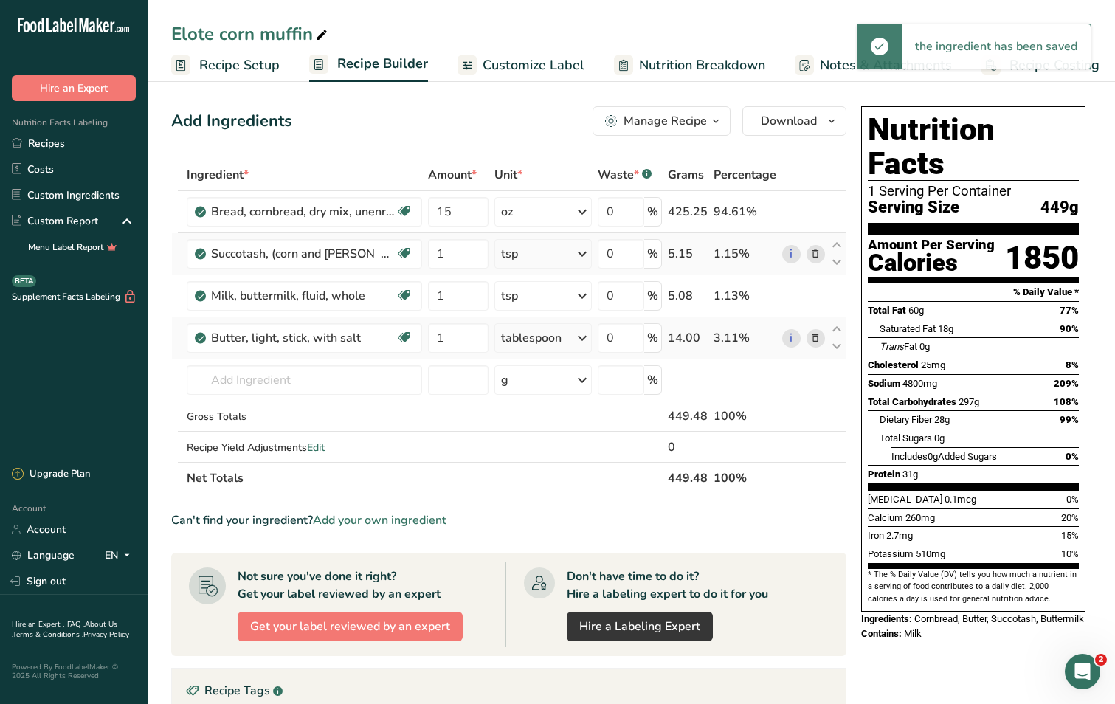
click at [581, 338] on icon at bounding box center [582, 338] width 18 height 27
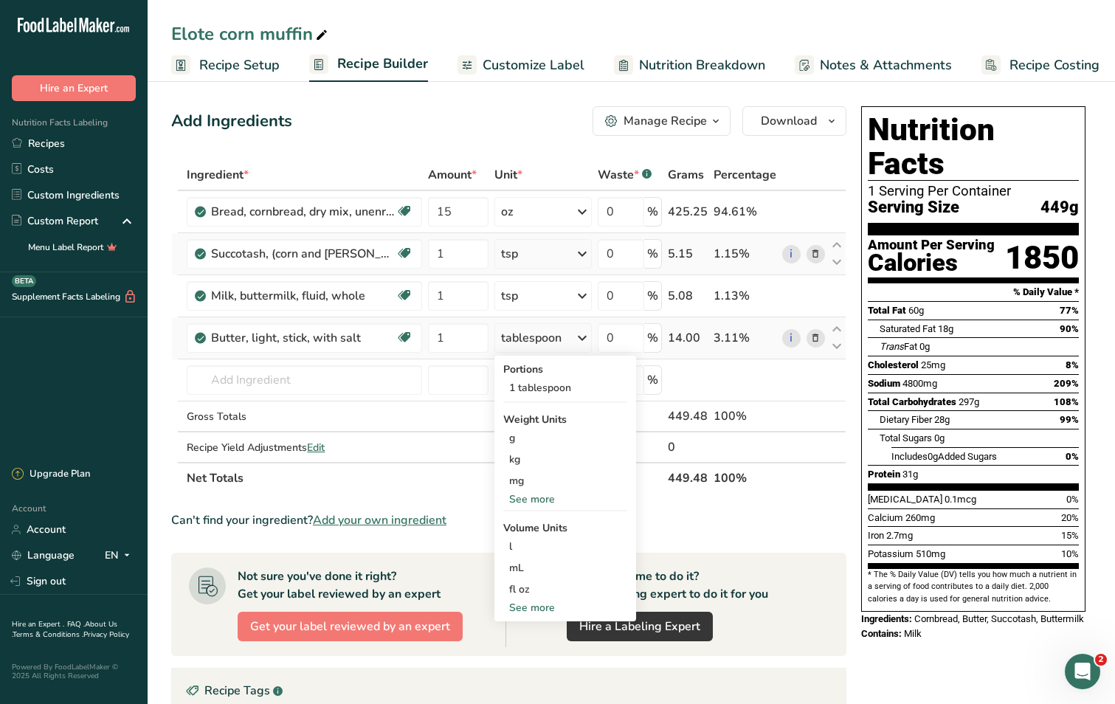
click at [548, 498] on div "See more" at bounding box center [565, 498] width 124 height 15
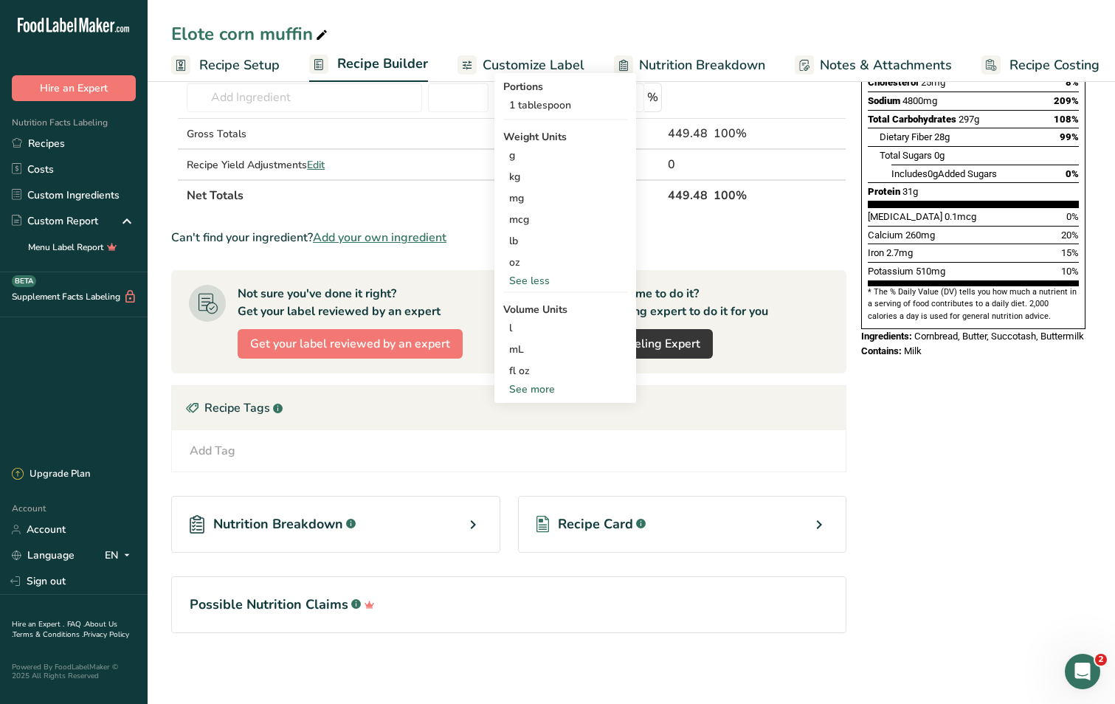
click at [548, 387] on div "See more" at bounding box center [565, 388] width 124 height 15
select select "22"
click at [528, 414] on div "tsp" at bounding box center [565, 413] width 112 height 15
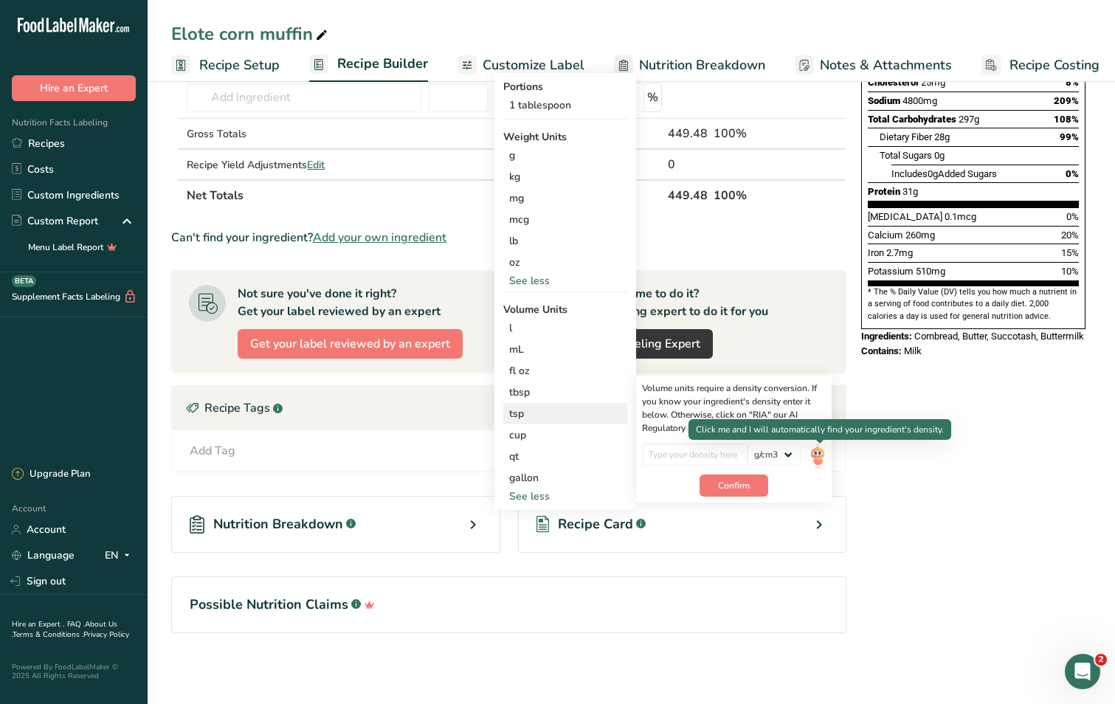
click at [816, 451] on img at bounding box center [817, 456] width 16 height 26
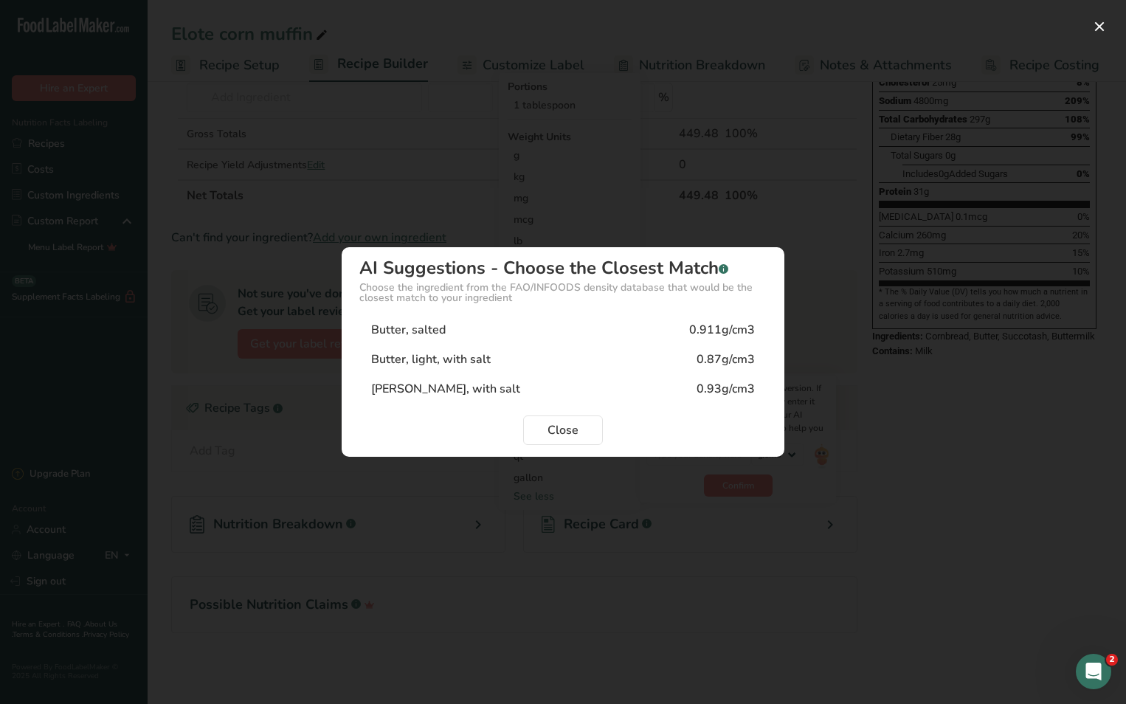
click at [545, 327] on div "Butter, salted 0.911g/cm3" at bounding box center [562, 330] width 407 height 30
type input "0.911"
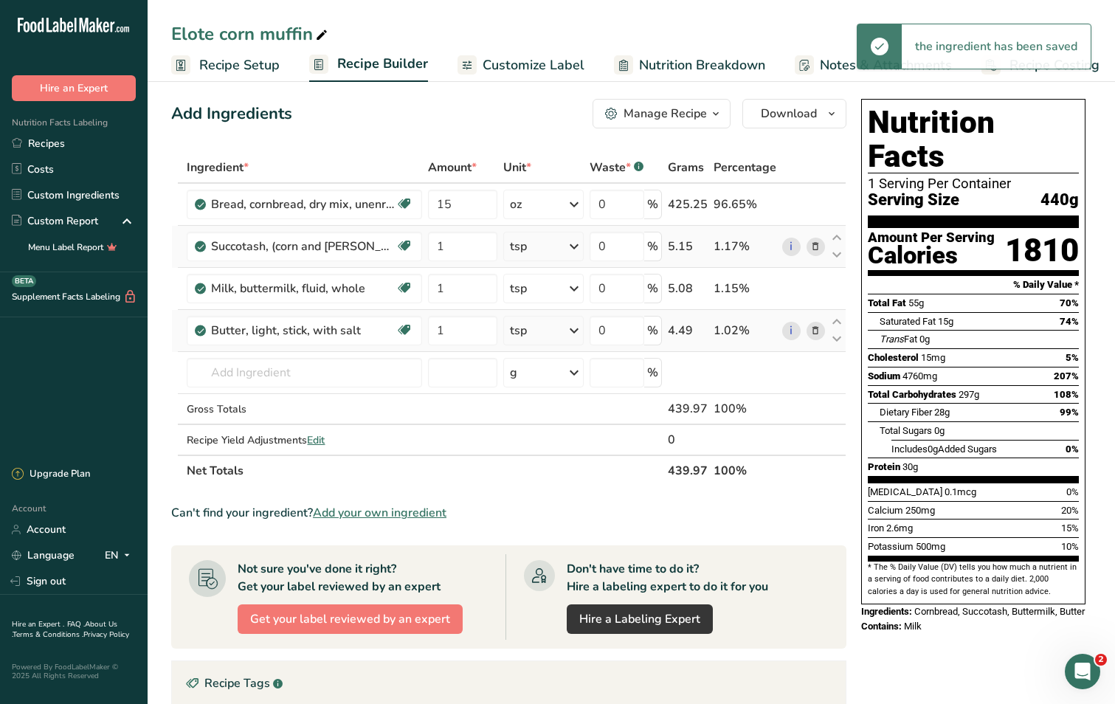
scroll to position [0, 0]
